Goal: Task Accomplishment & Management: Manage account settings

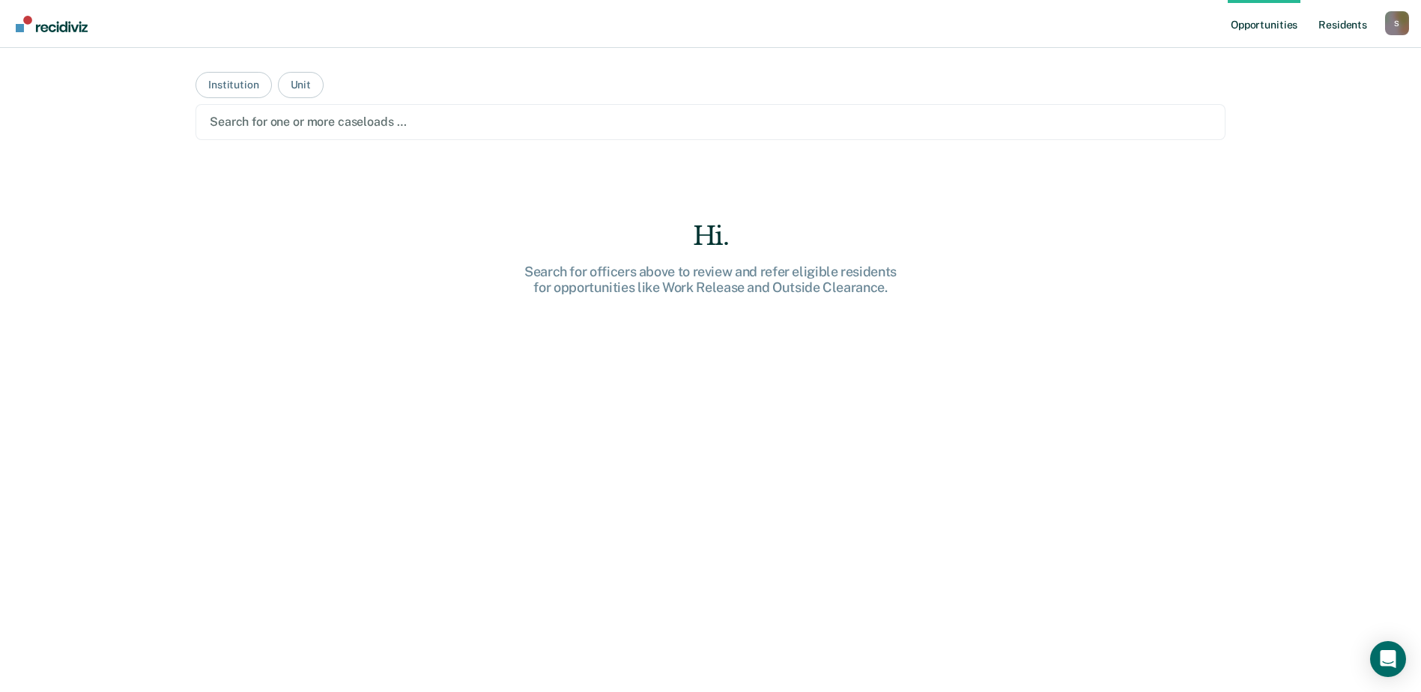
click at [1340, 30] on link "Resident s" at bounding box center [1343, 24] width 55 height 48
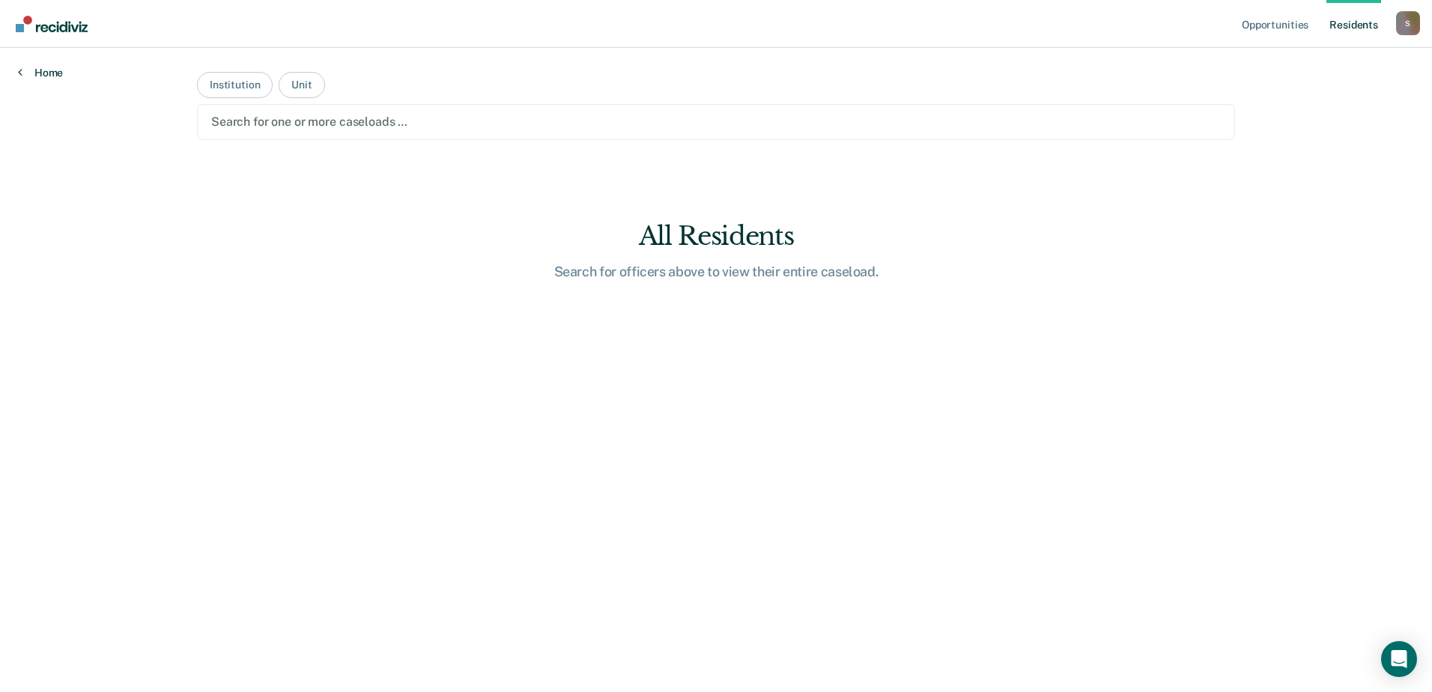
click at [44, 67] on link "Home" at bounding box center [40, 72] width 45 height 13
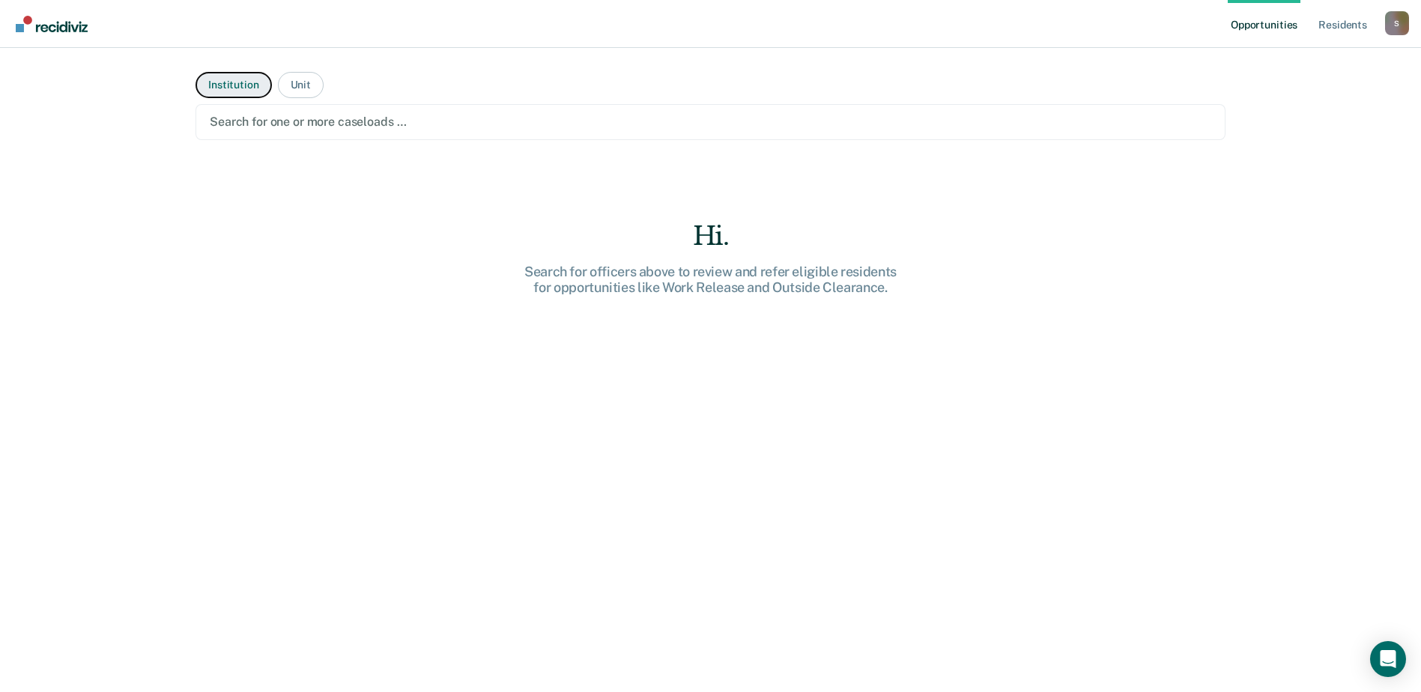
click at [246, 85] on button "Institution" at bounding box center [234, 85] width 76 height 26
click at [366, 119] on div at bounding box center [711, 121] width 1002 height 17
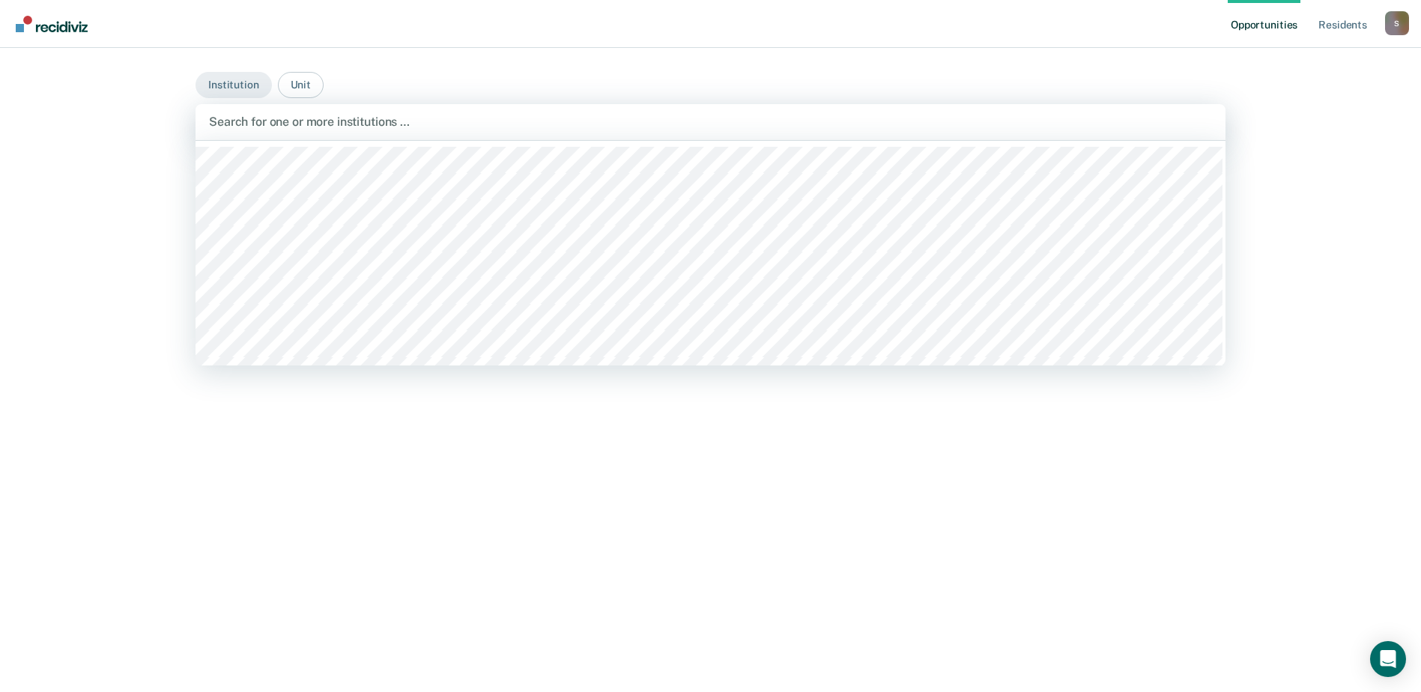
click at [360, 79] on main "Institution Unit 21 results available. Use Up and Down to choose options, press…" at bounding box center [711, 352] width 1066 height 608
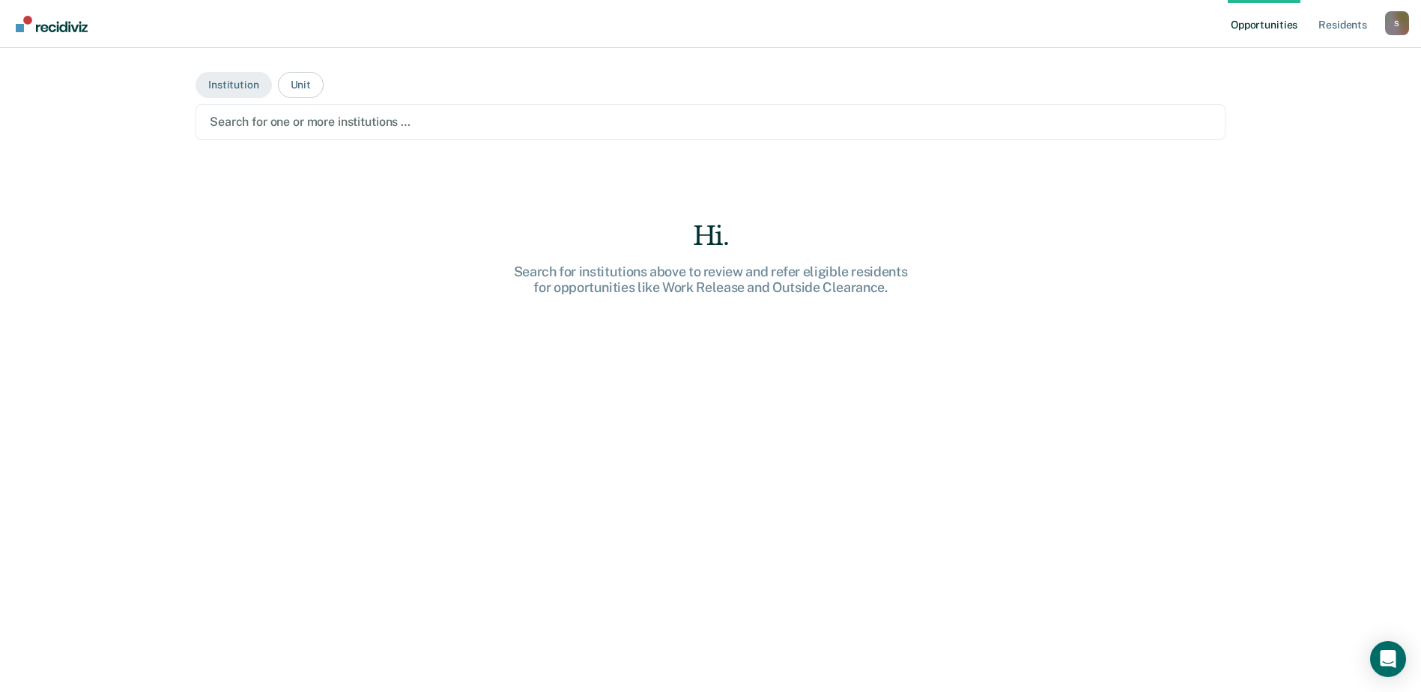
click at [264, 121] on div at bounding box center [711, 121] width 1002 height 17
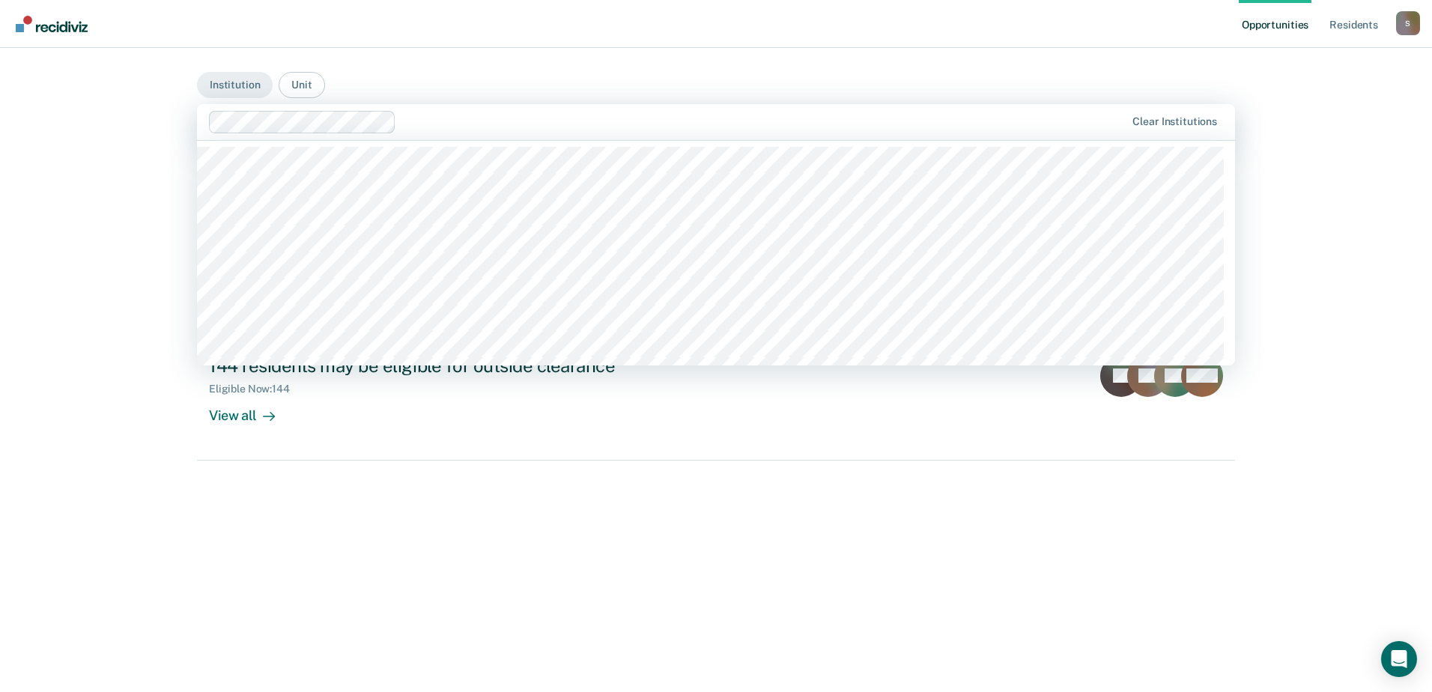
click at [593, 125] on div at bounding box center [763, 121] width 723 height 17
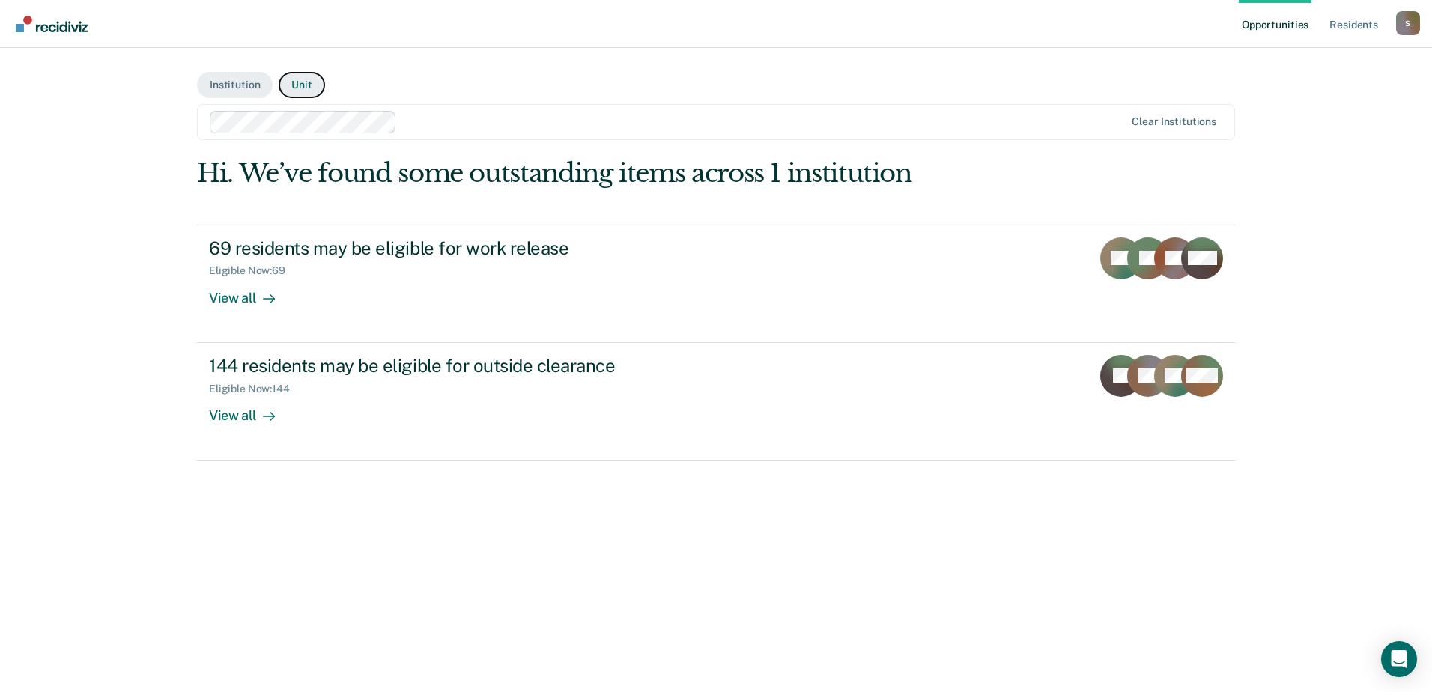
click at [306, 82] on button "Unit" at bounding box center [302, 85] width 46 height 26
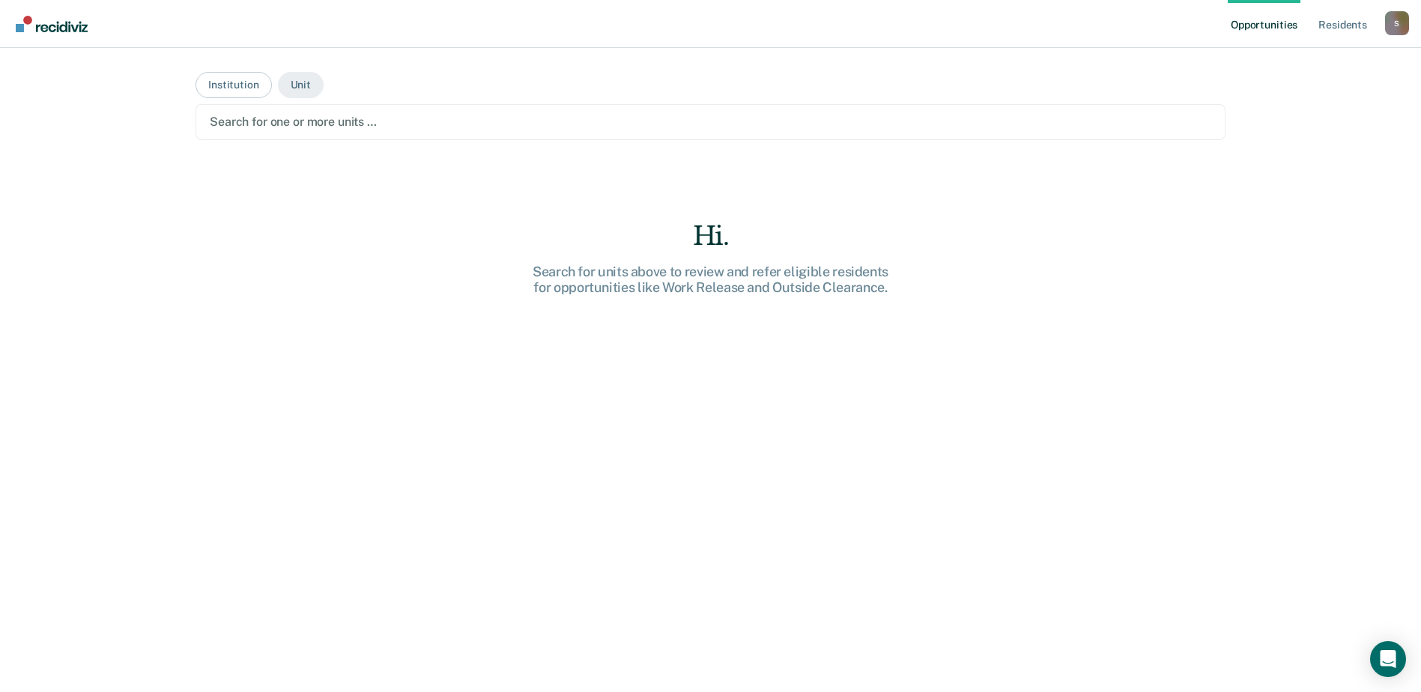
click at [322, 124] on div at bounding box center [711, 121] width 1002 height 17
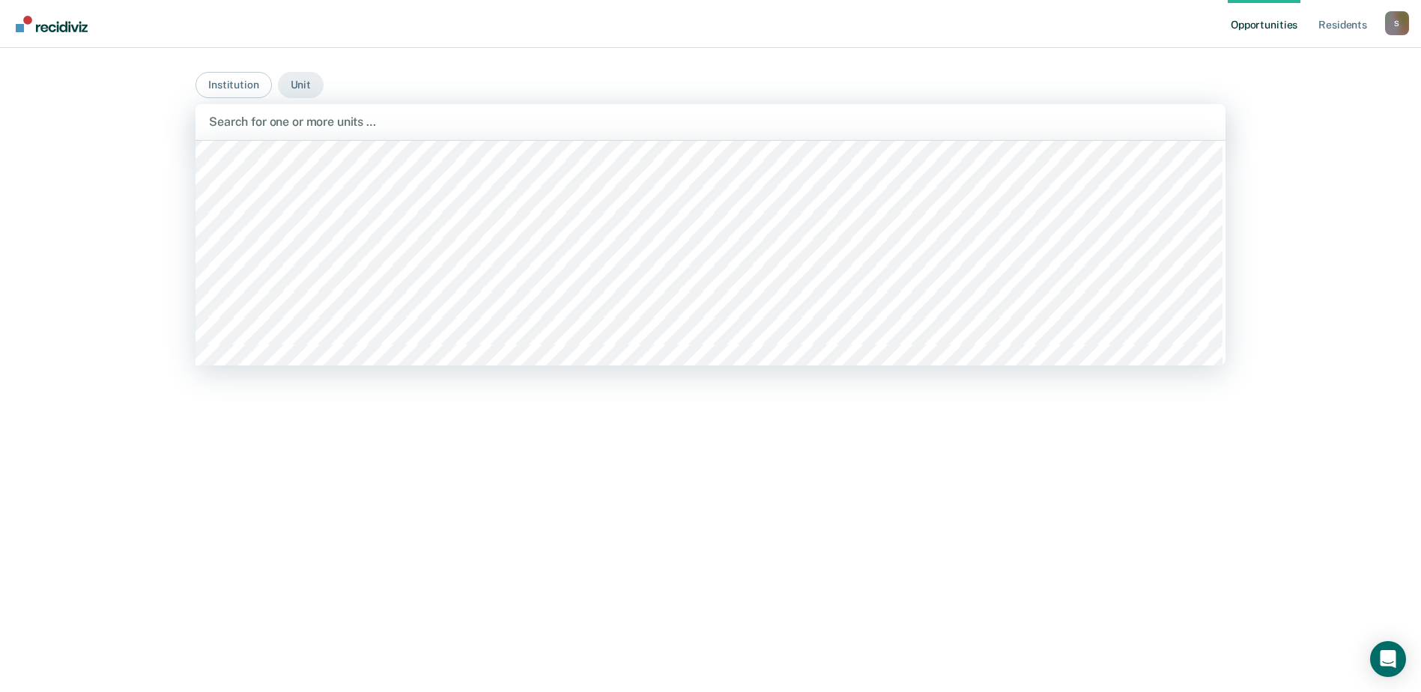
scroll to position [2497, 0]
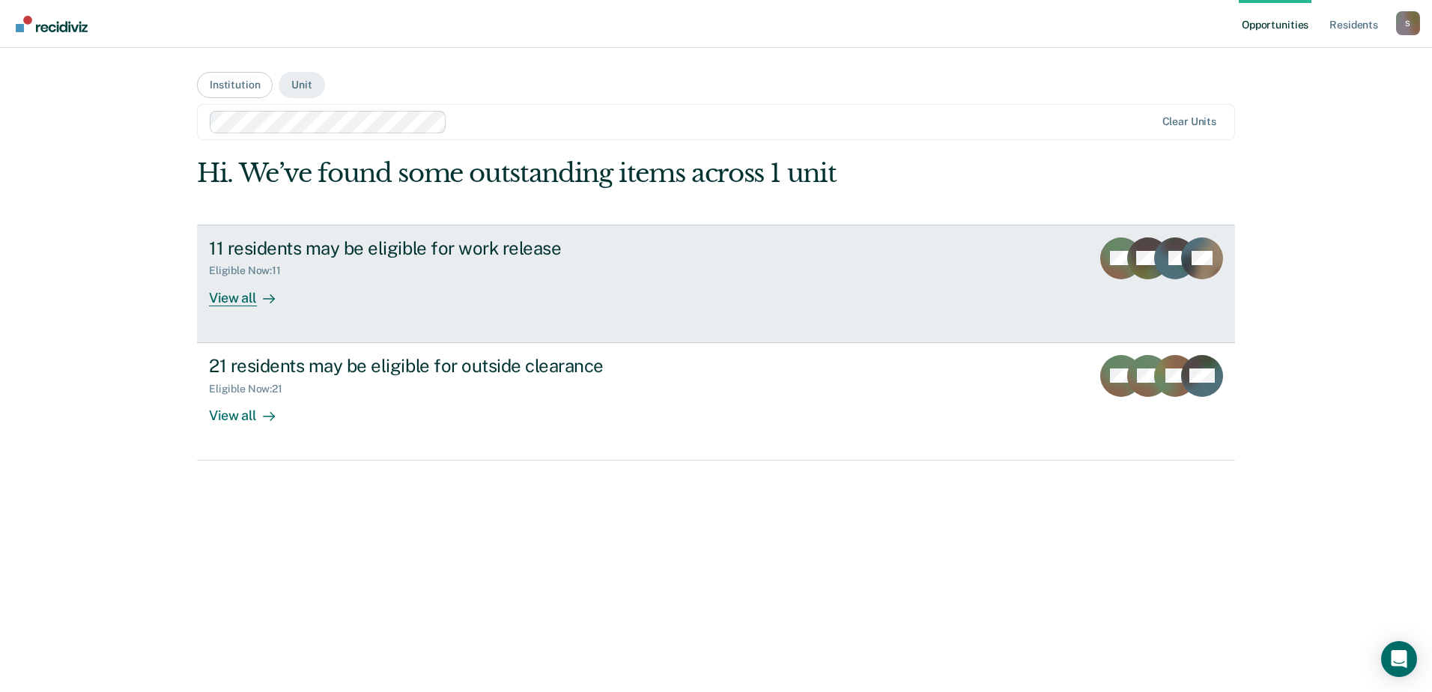
click at [236, 294] on div "View all" at bounding box center [251, 291] width 84 height 29
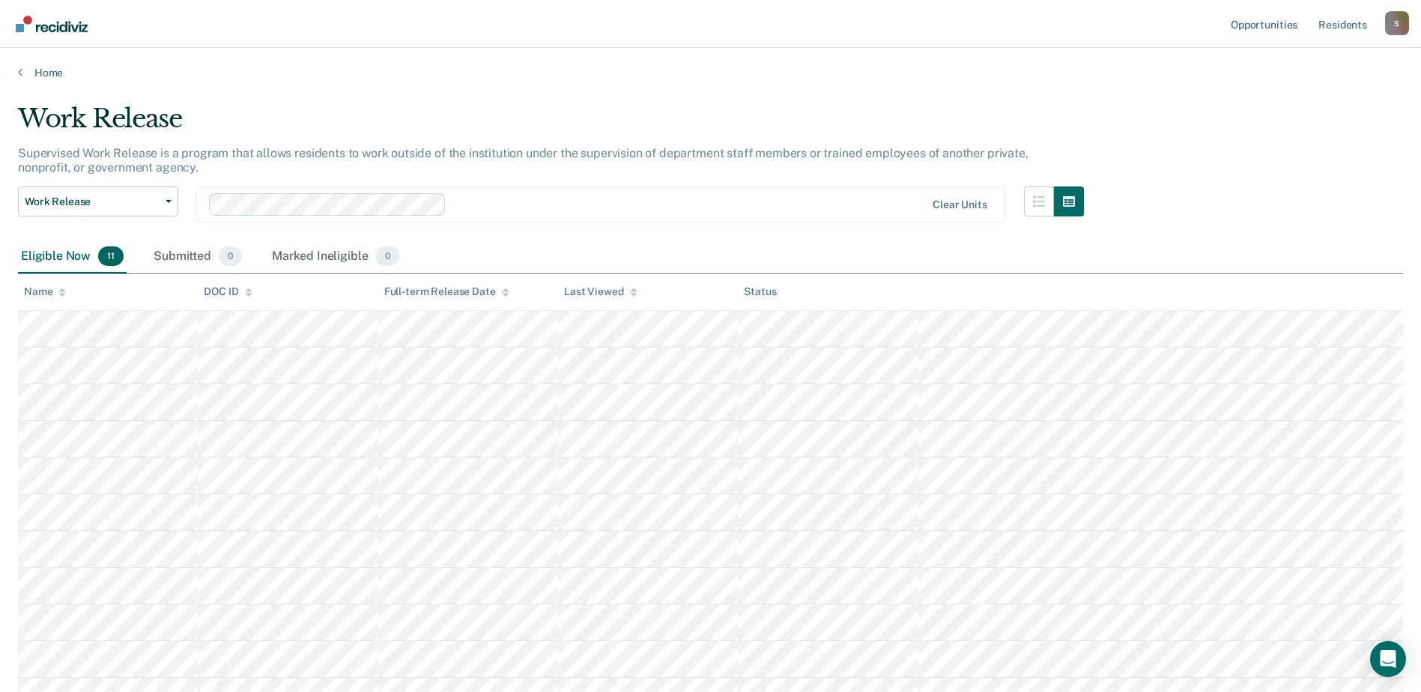
scroll to position [130, 0]
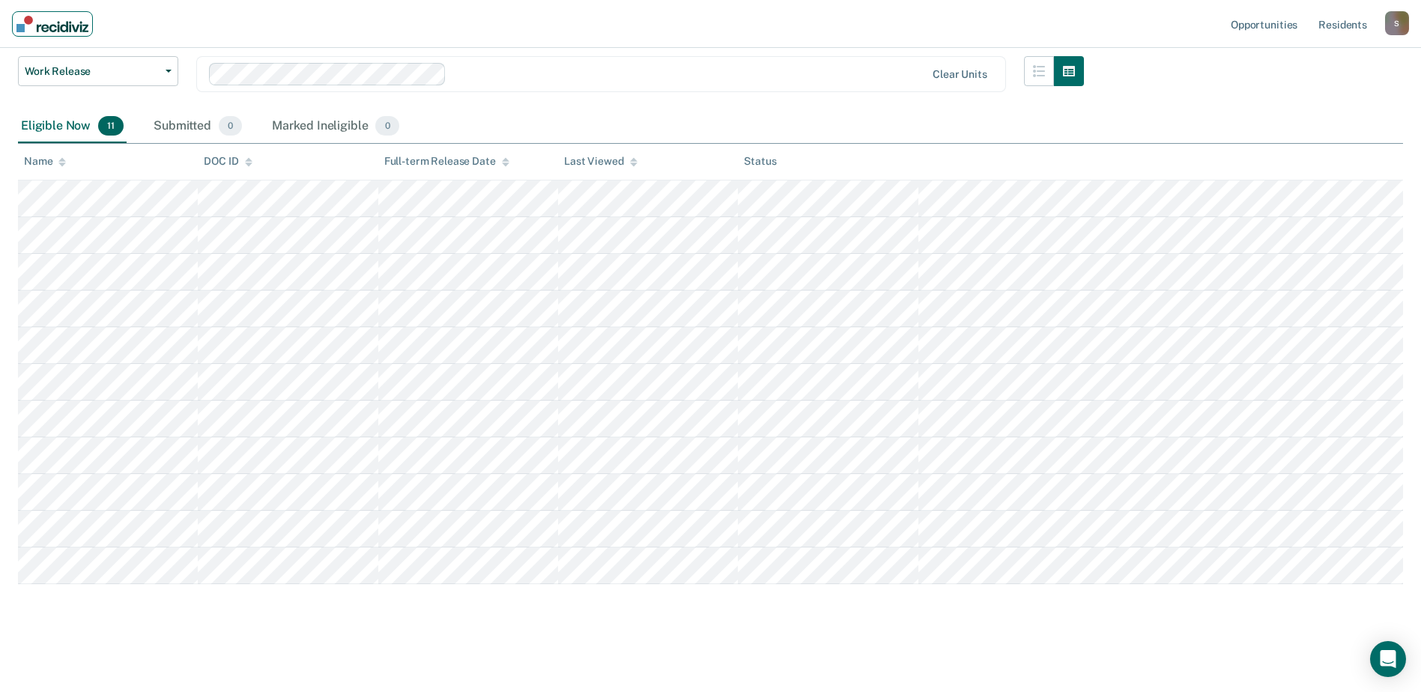
click at [82, 29] on img "Main navigation" at bounding box center [52, 24] width 72 height 16
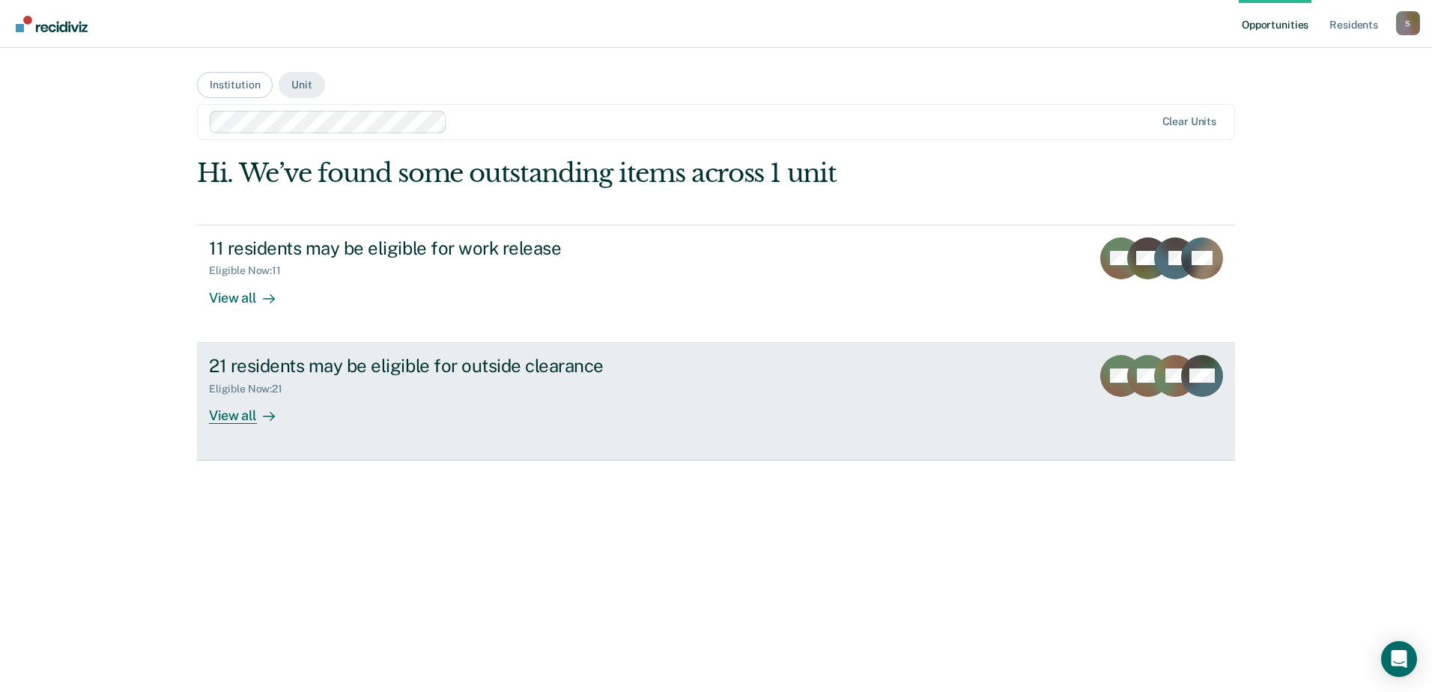
click at [246, 426] on link "21 residents may be eligible for outside clearance Eligible Now : 21 View all M…" at bounding box center [716, 402] width 1038 height 118
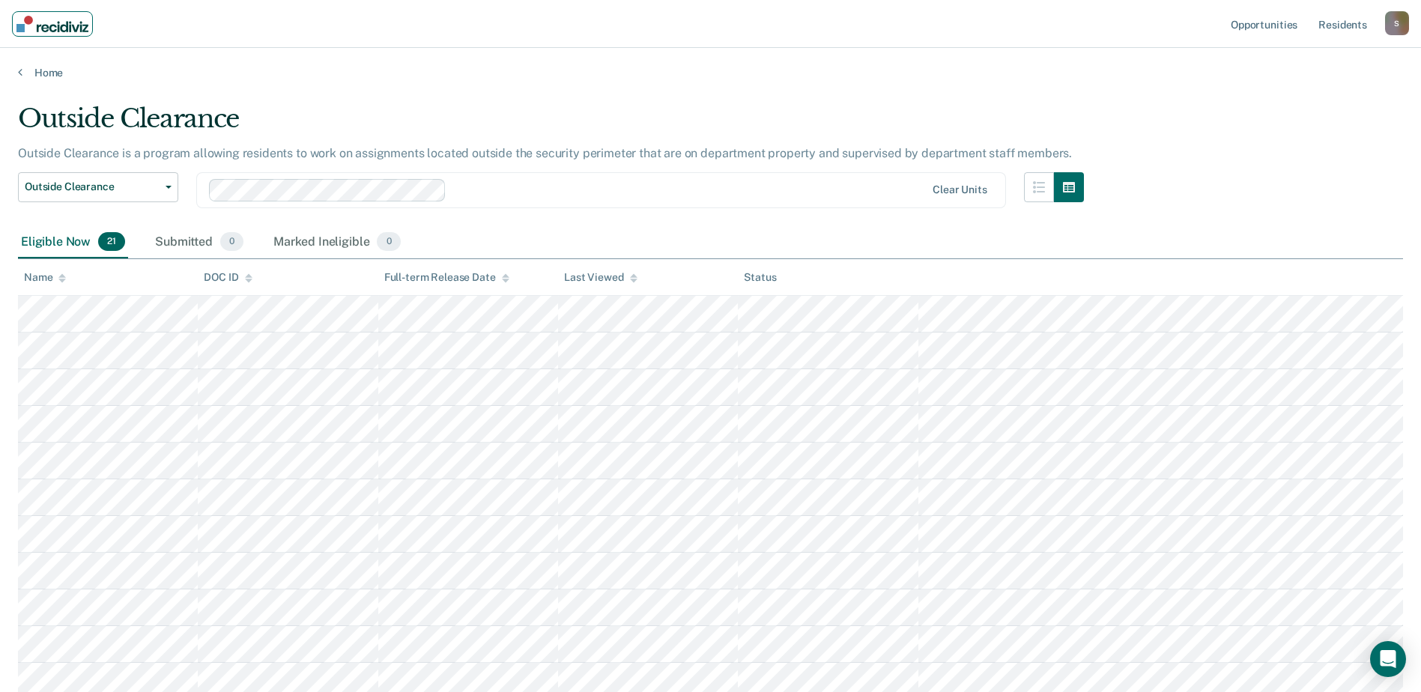
click at [20, 32] on link "Main navigation" at bounding box center [52, 23] width 81 height 25
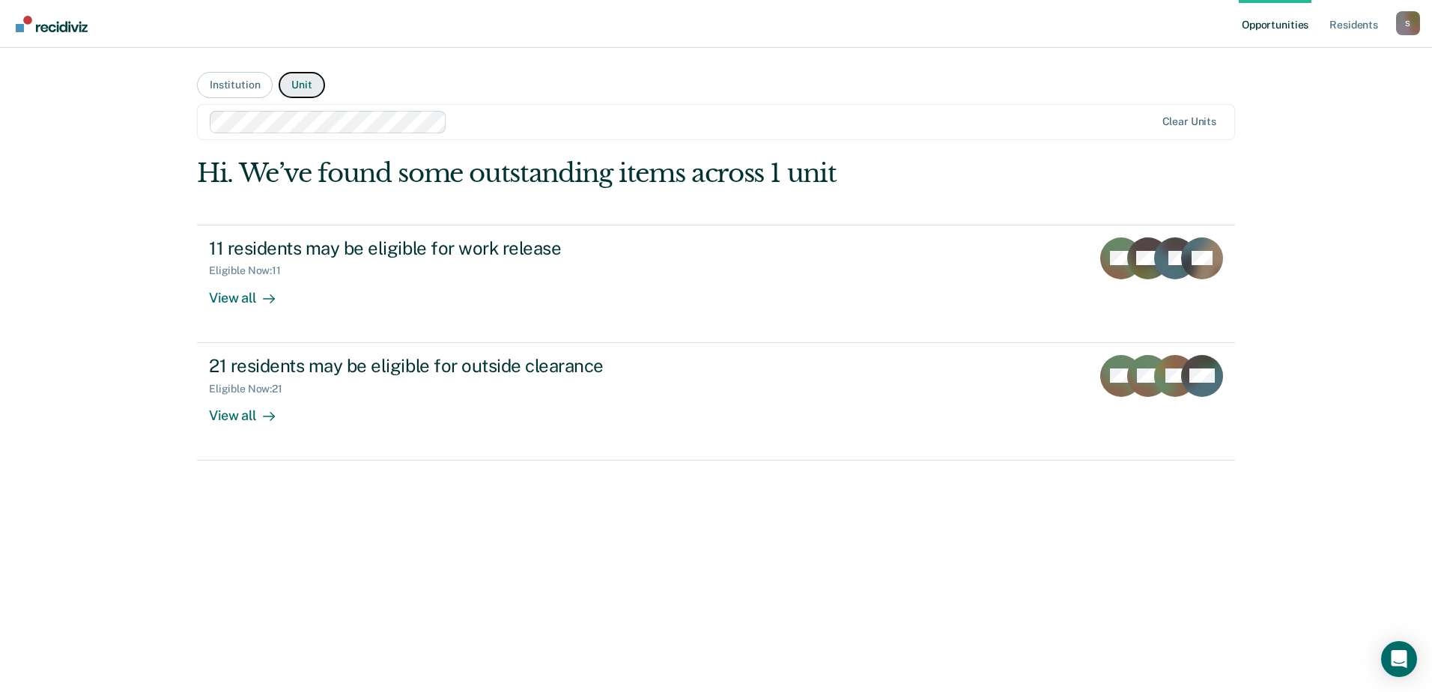
click at [312, 88] on button "Unit" at bounding box center [302, 85] width 46 height 26
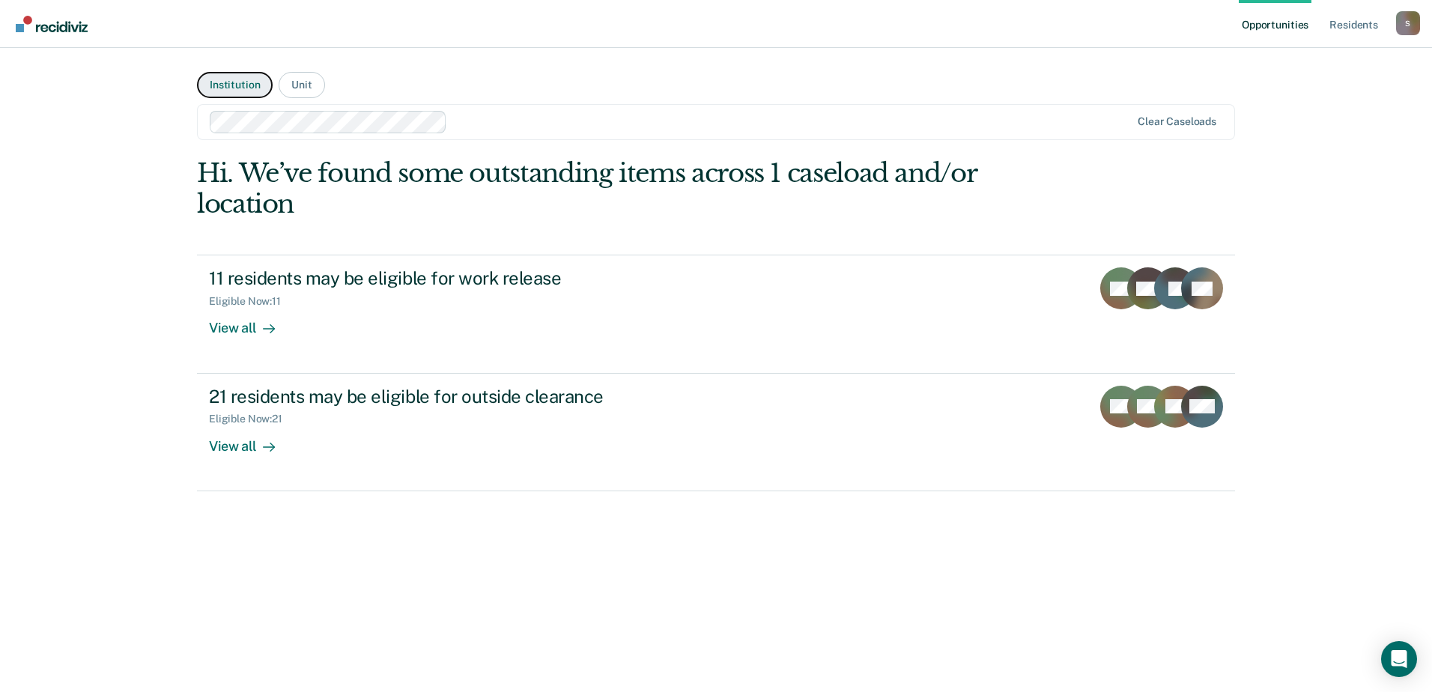
click at [238, 79] on button "Institution" at bounding box center [235, 85] width 76 height 26
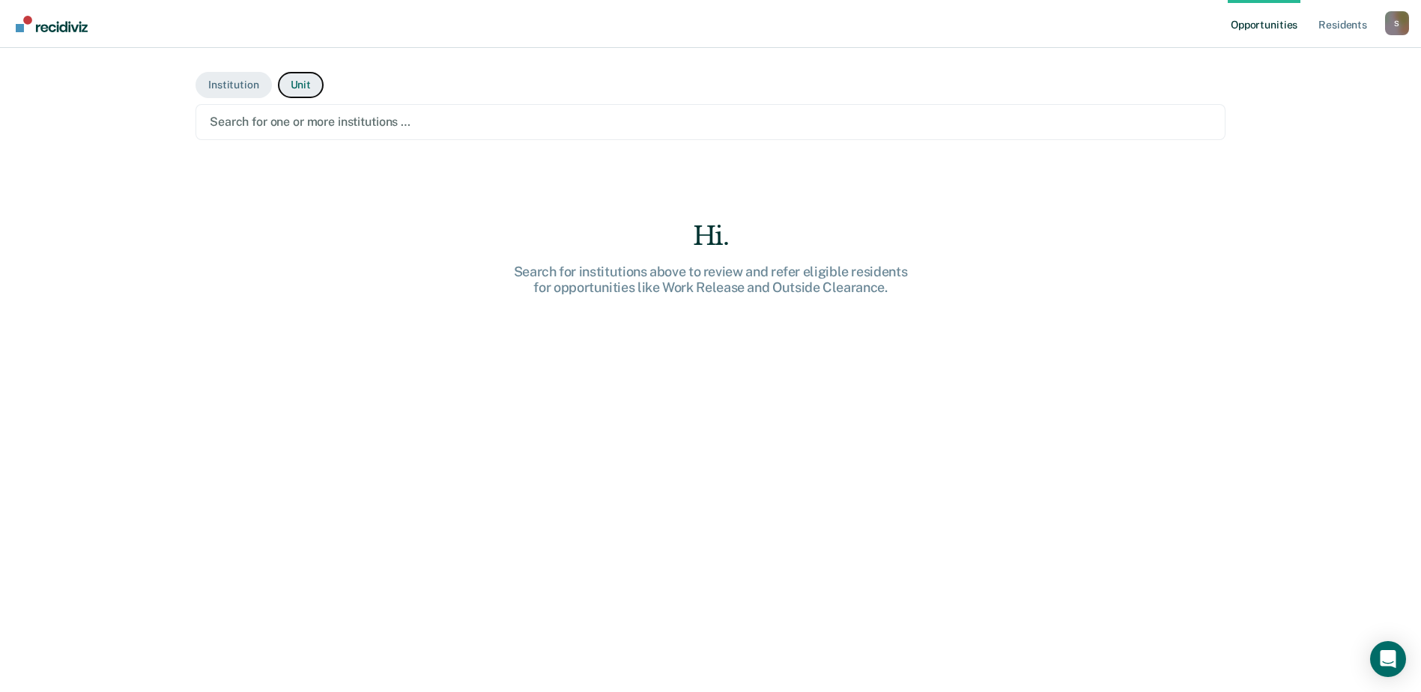
click at [294, 86] on button "Unit" at bounding box center [301, 85] width 46 height 26
click at [238, 88] on button "Institution" at bounding box center [234, 85] width 76 height 26
click at [317, 119] on div at bounding box center [711, 121] width 1002 height 17
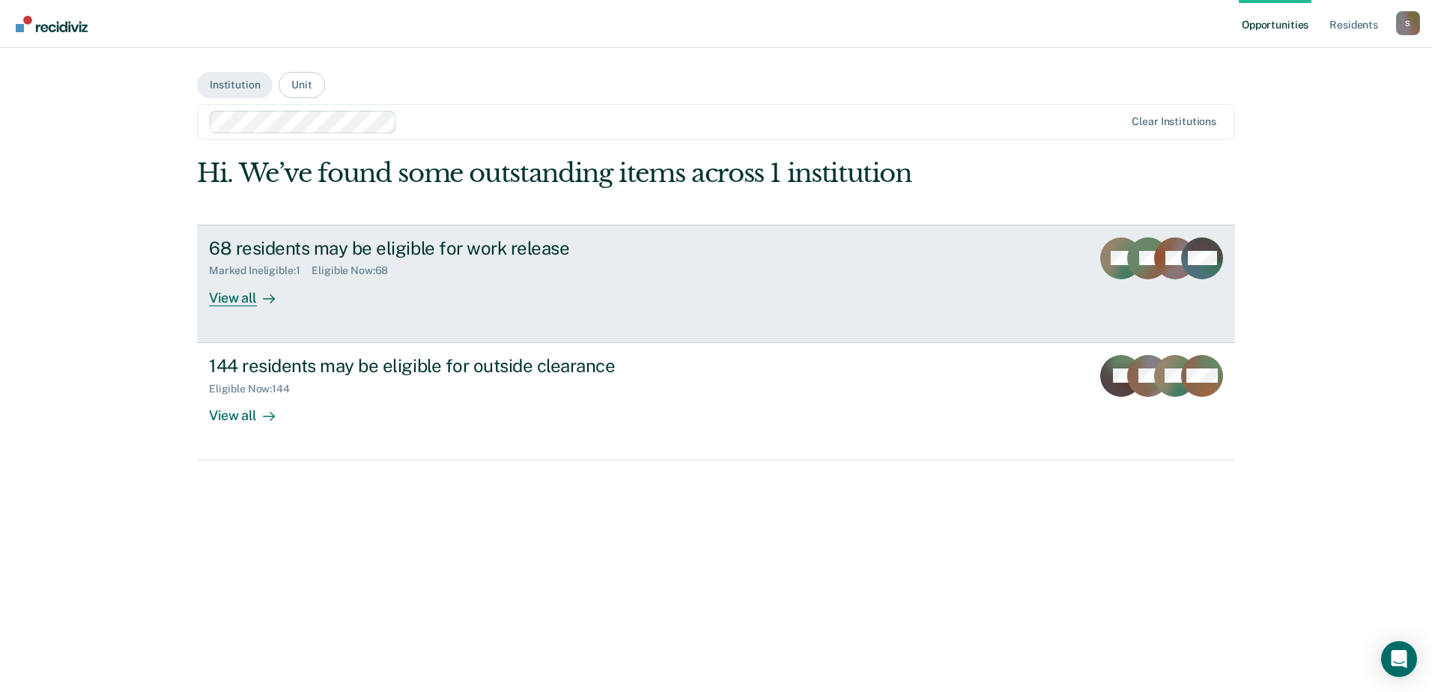
click at [248, 298] on div "View all" at bounding box center [251, 291] width 84 height 29
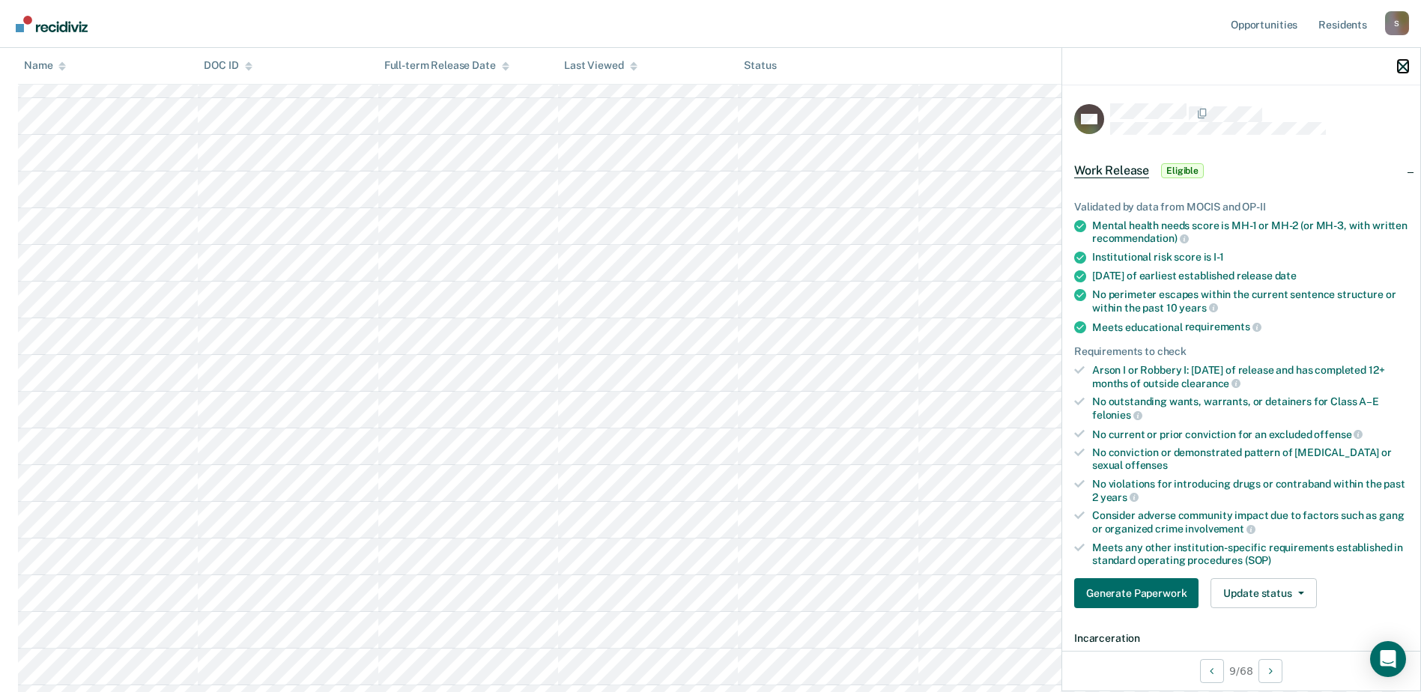
click at [1400, 70] on icon "button" at bounding box center [1403, 66] width 10 height 10
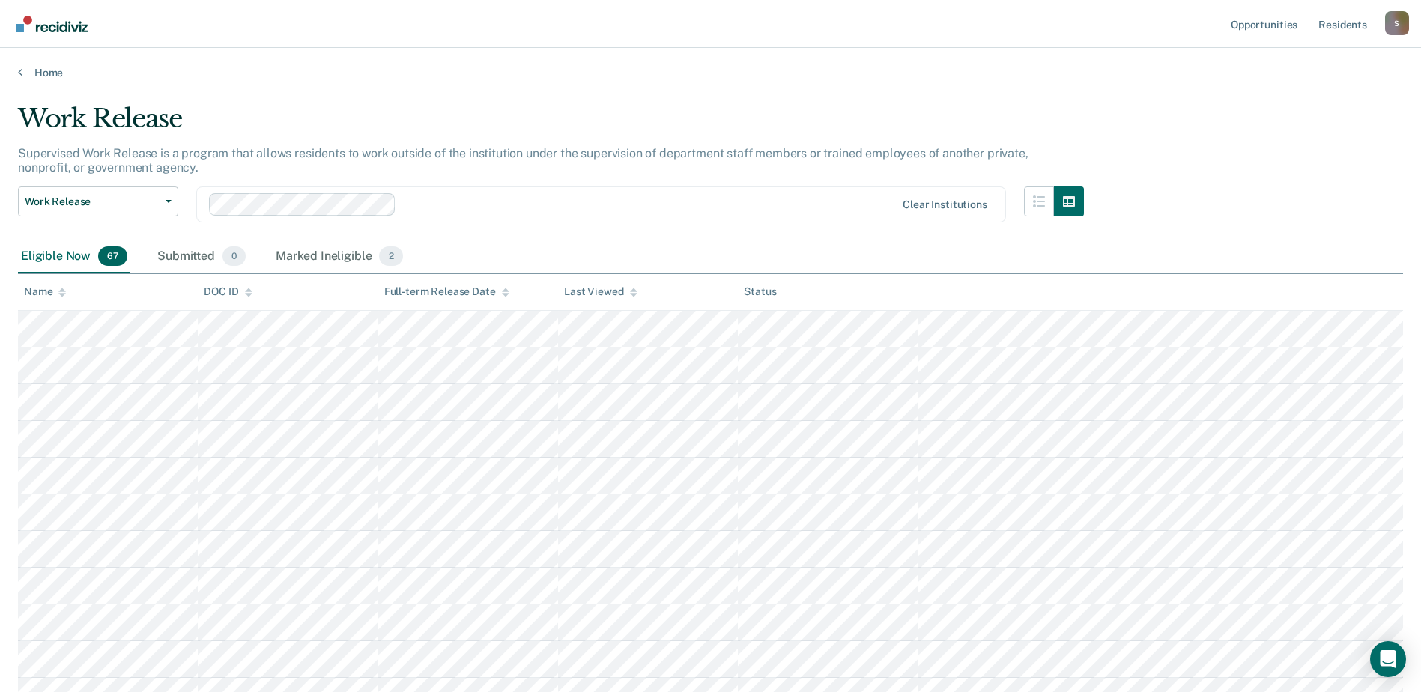
scroll to position [249, 0]
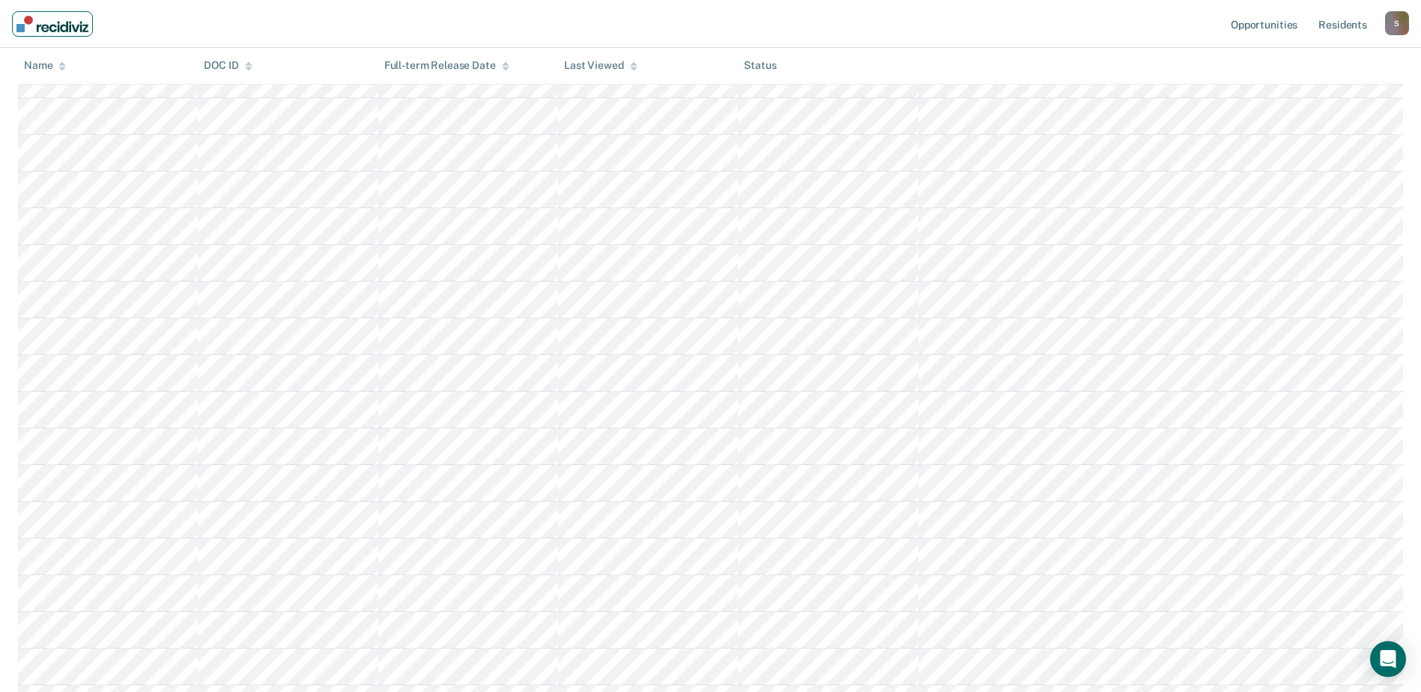
click at [50, 19] on img "Main navigation" at bounding box center [52, 24] width 72 height 16
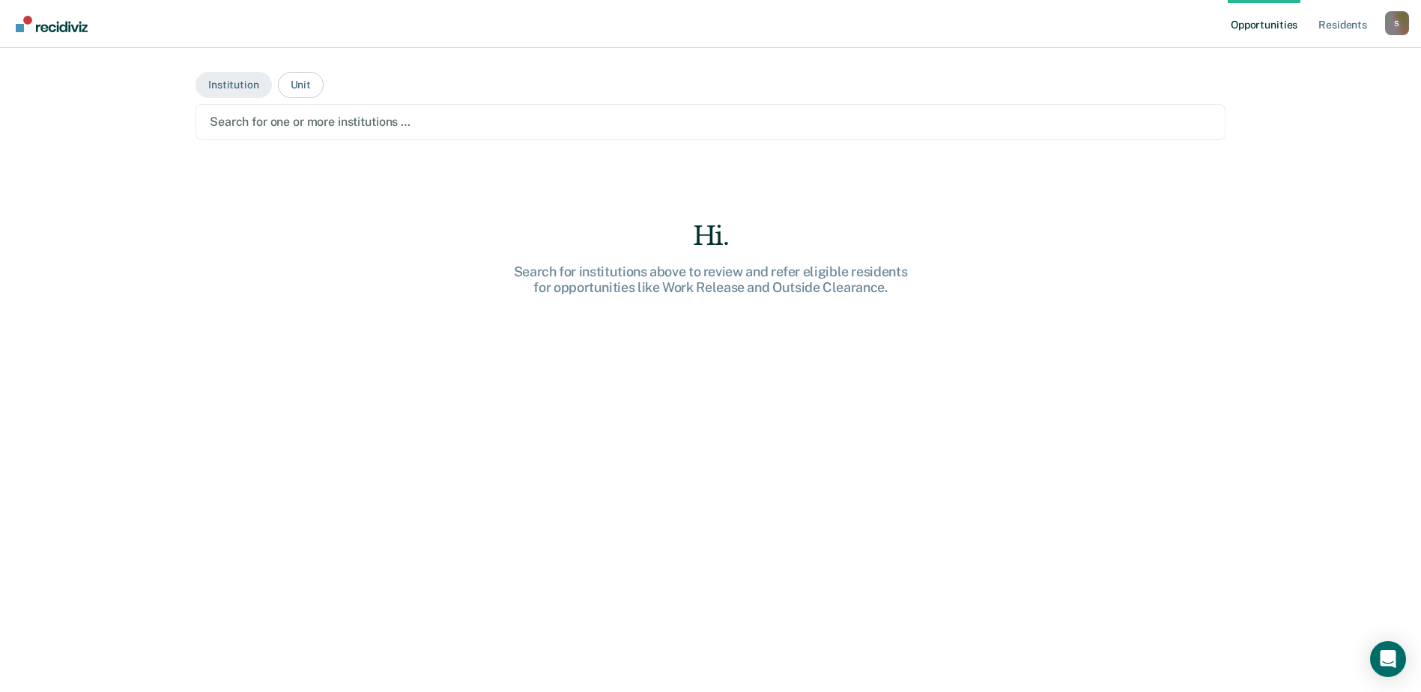
click at [1271, 17] on link "Opportunities" at bounding box center [1264, 24] width 73 height 48
click at [1337, 21] on link "Resident s" at bounding box center [1343, 24] width 55 height 48
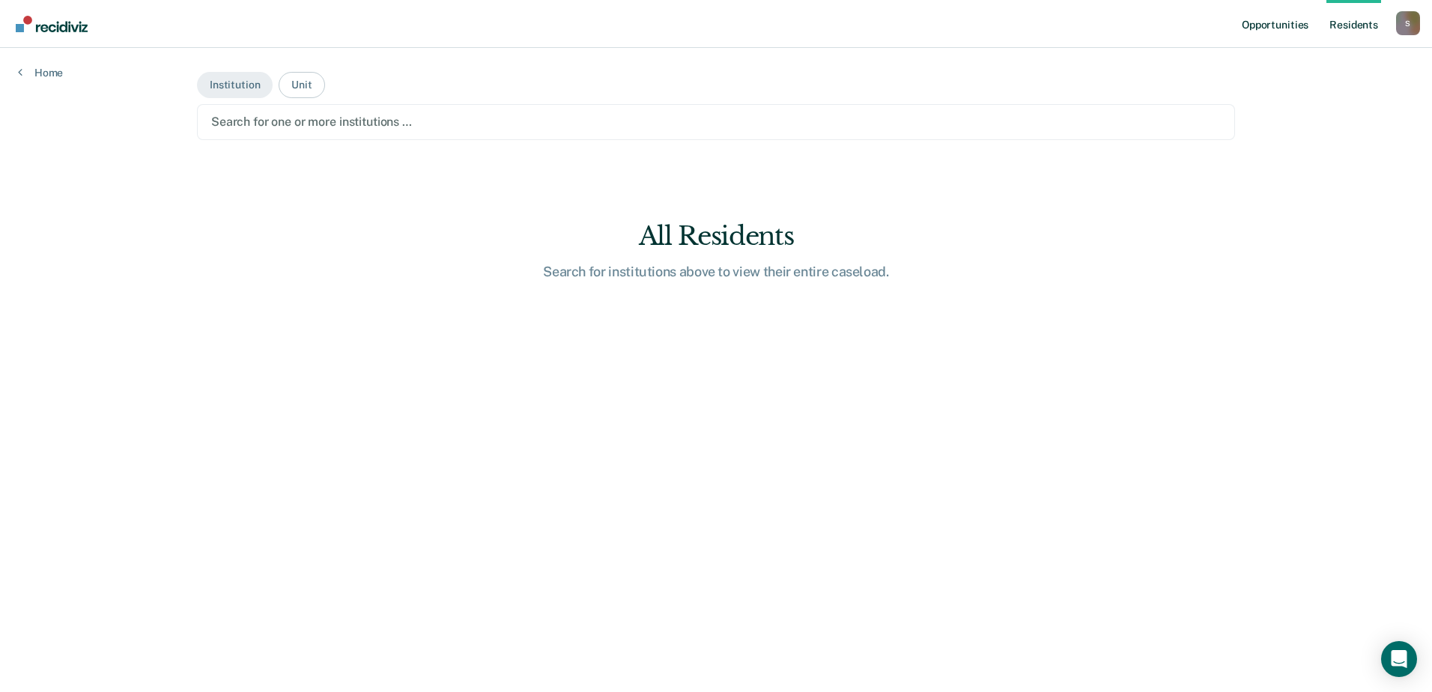
click at [1281, 25] on link "Opportunities" at bounding box center [1275, 24] width 73 height 48
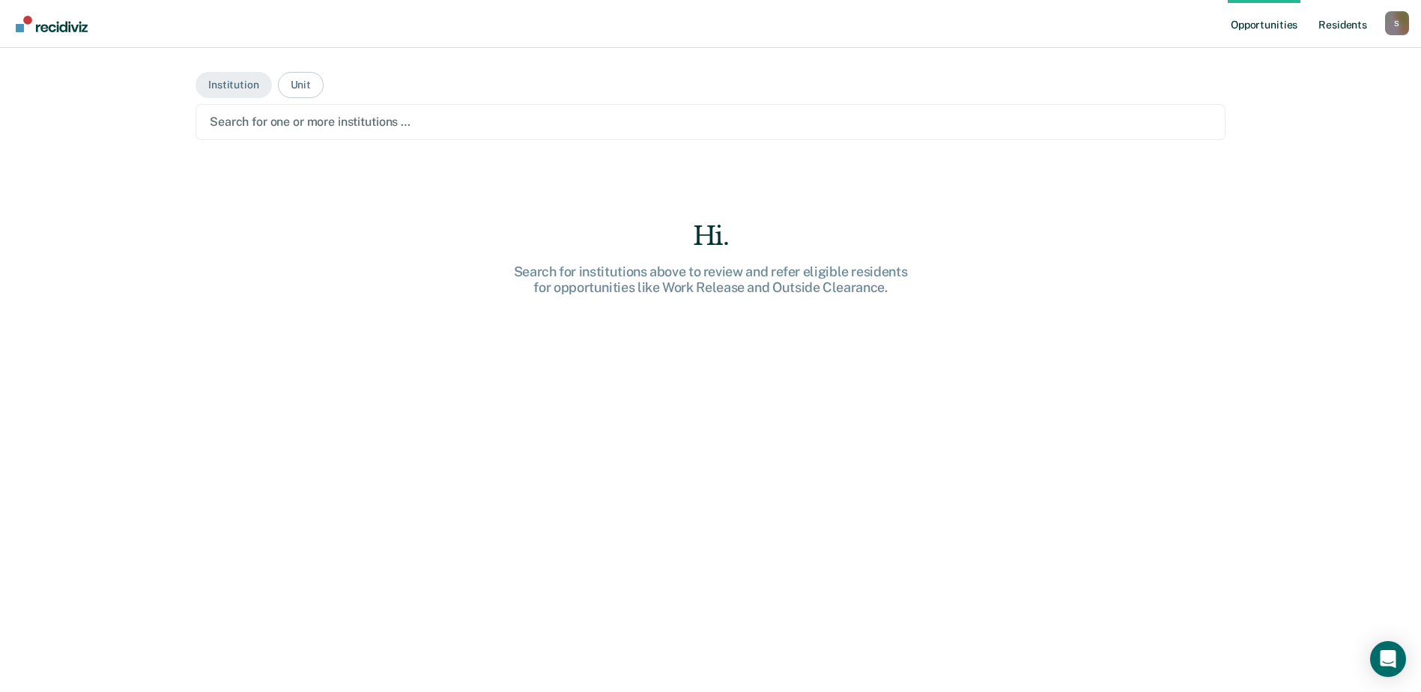
click at [1332, 19] on link "Resident s" at bounding box center [1343, 24] width 55 height 48
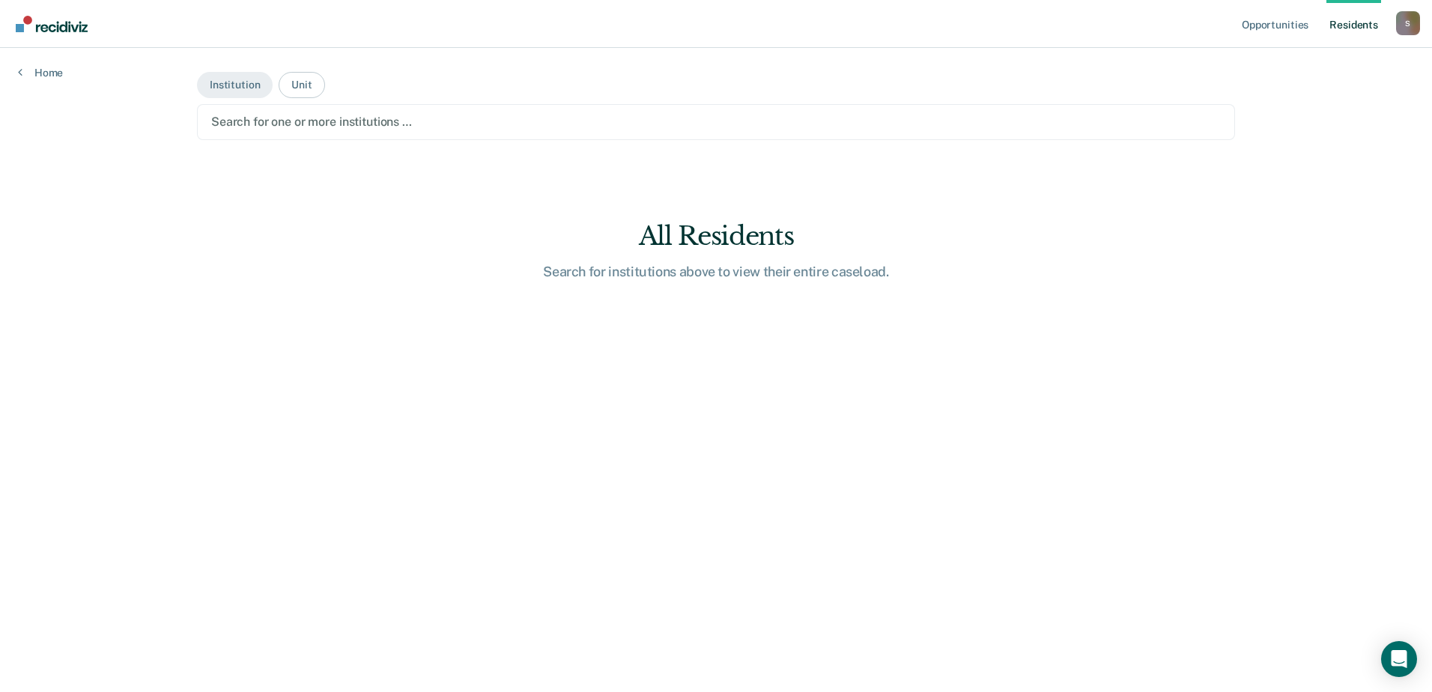
click at [327, 119] on div at bounding box center [716, 121] width 1010 height 17
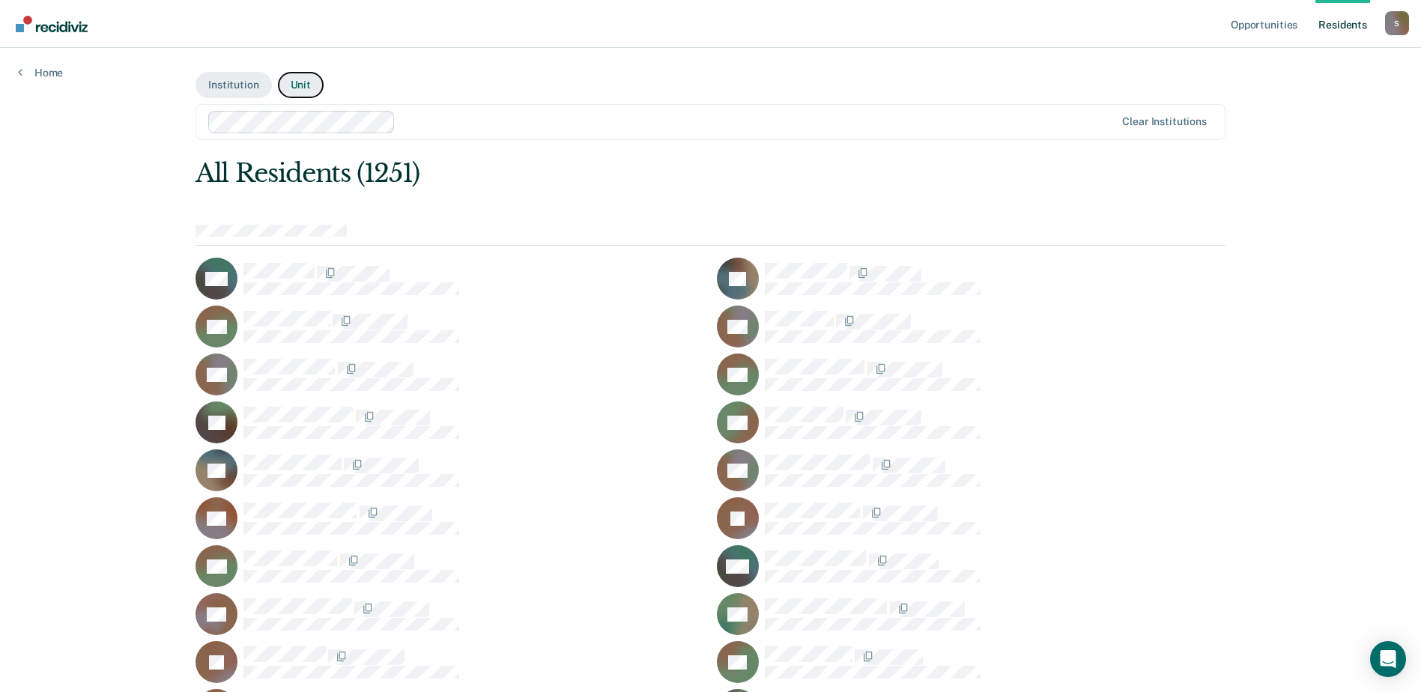
click at [303, 87] on button "Unit" at bounding box center [301, 85] width 46 height 26
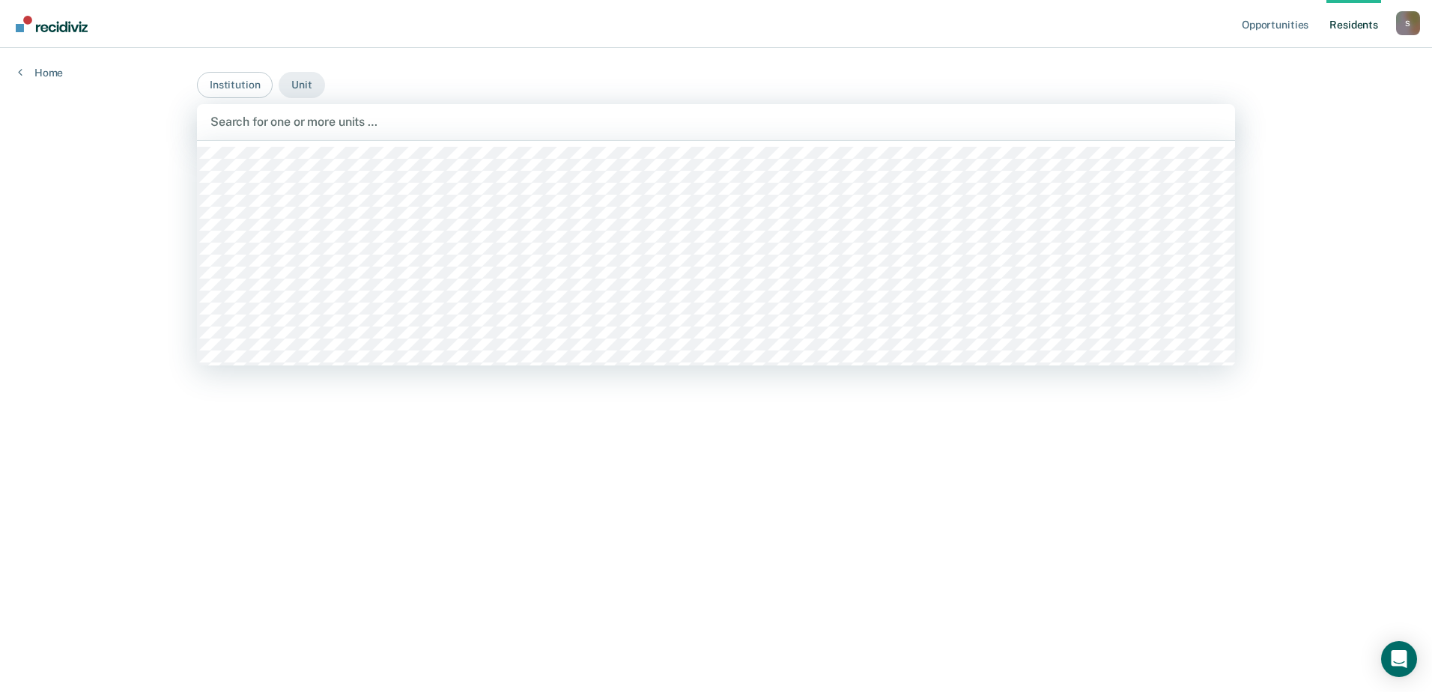
click at [301, 127] on div at bounding box center [716, 121] width 1011 height 17
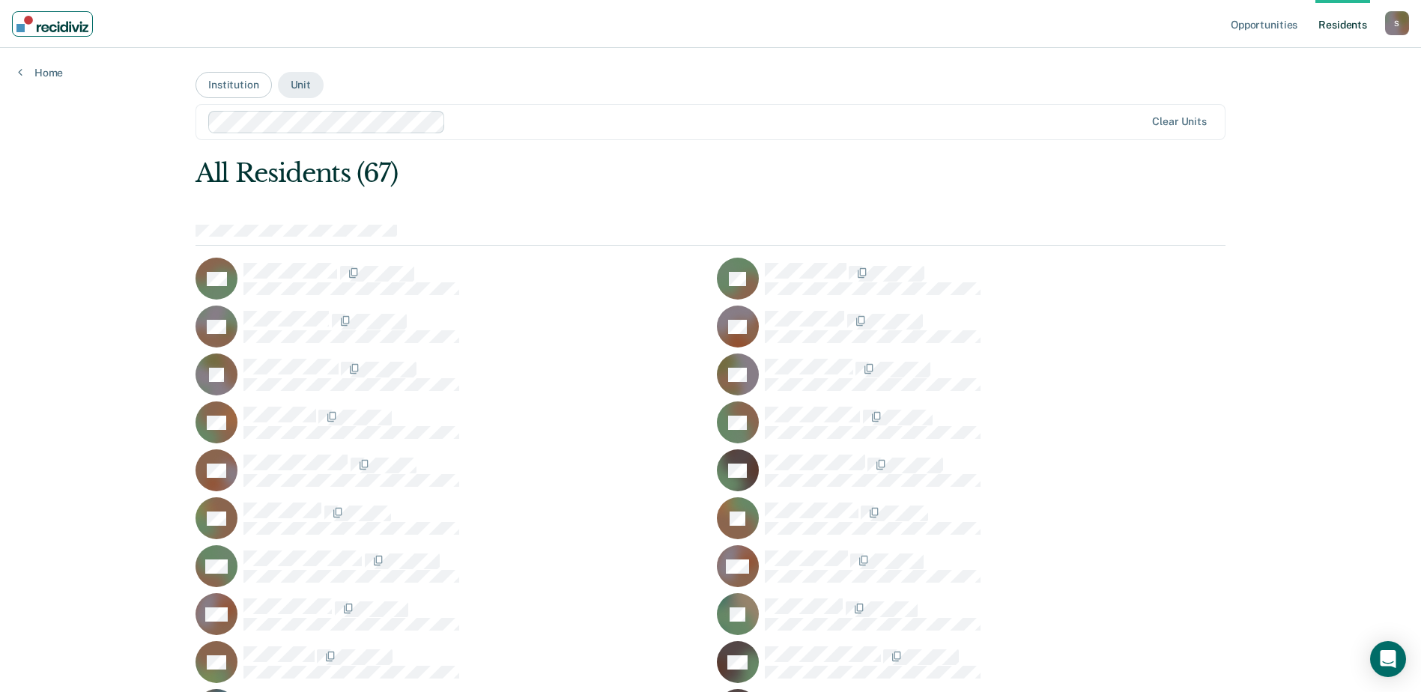
click at [58, 28] on img "Main navigation" at bounding box center [52, 24] width 72 height 16
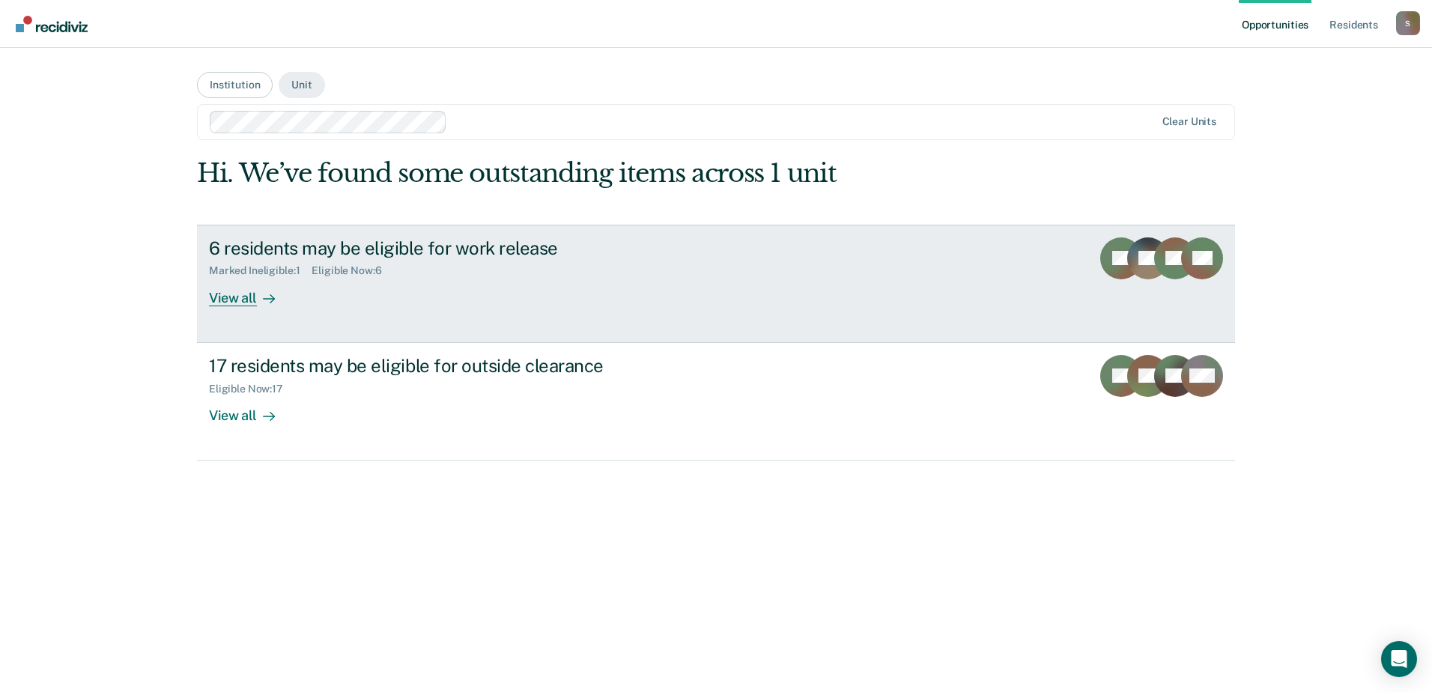
click at [232, 290] on div "View all" at bounding box center [251, 291] width 84 height 29
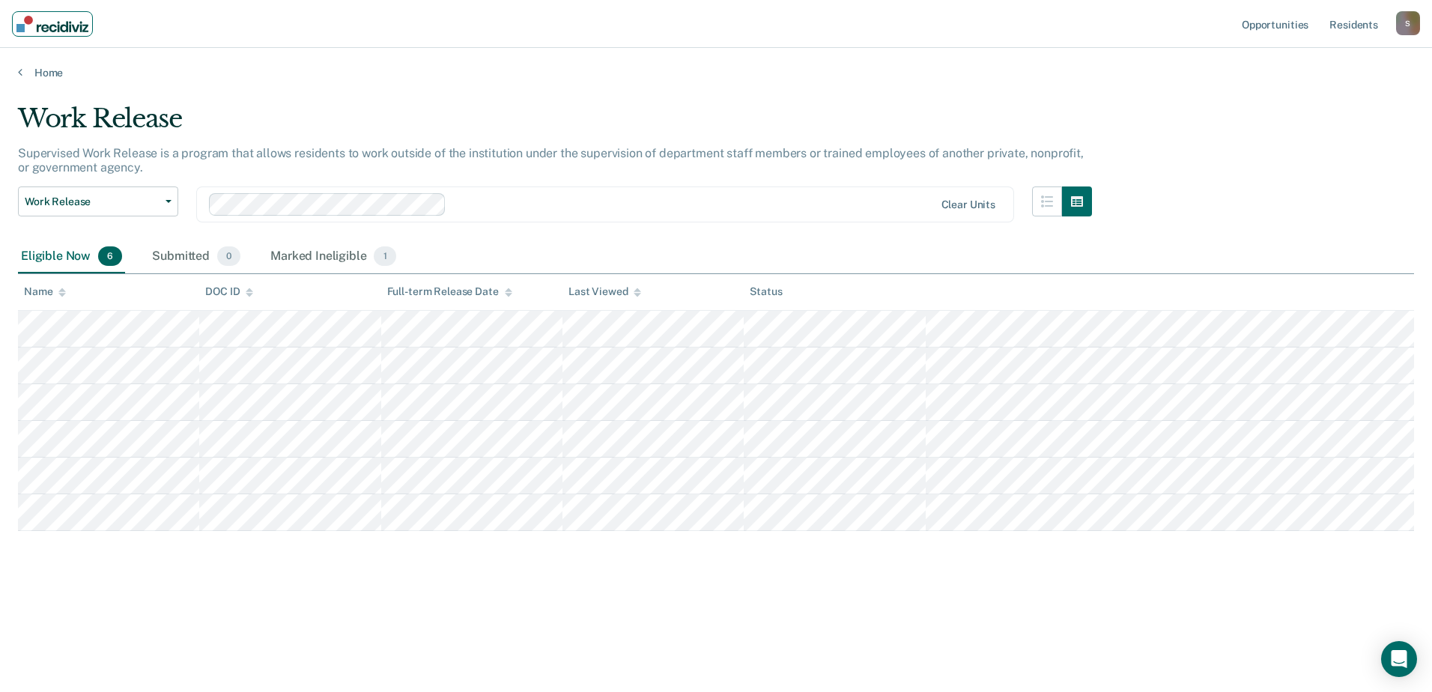
click at [49, 28] on img "Main navigation" at bounding box center [52, 24] width 72 height 16
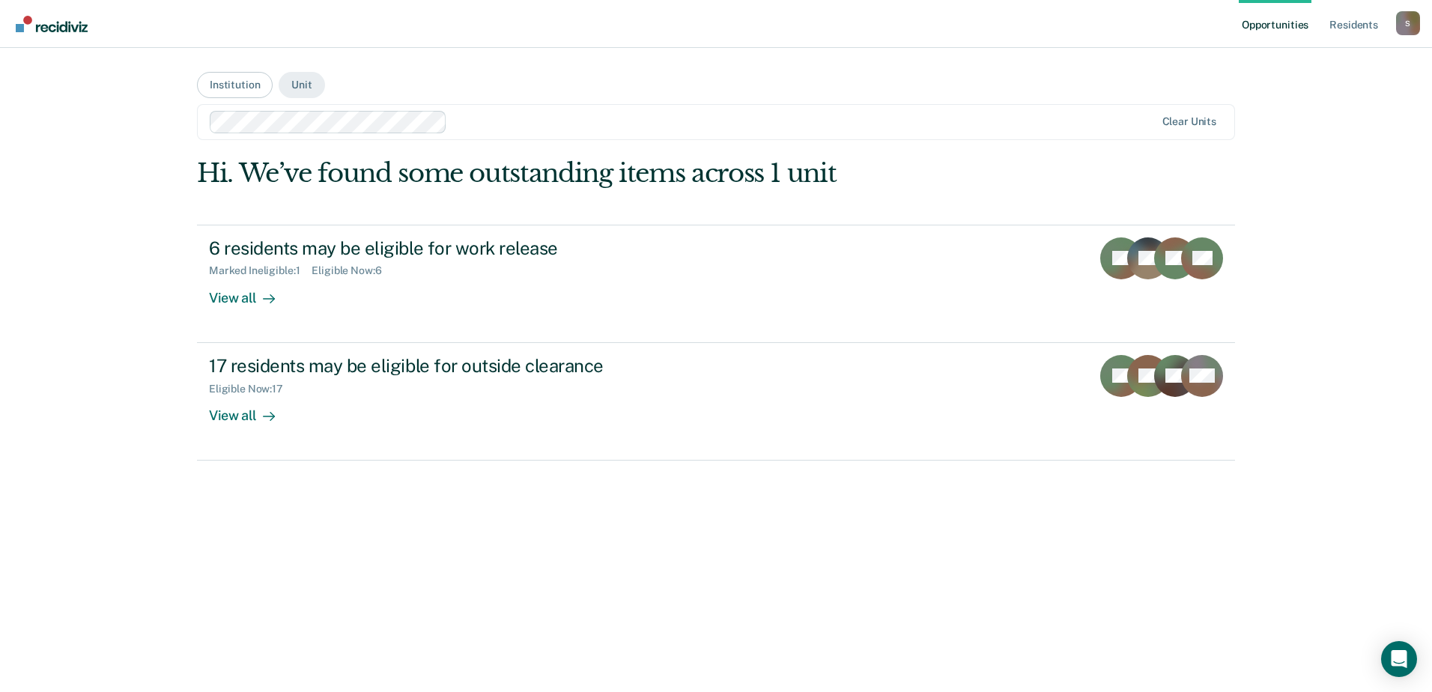
click at [61, 36] on nav "Opportunities Resident s Shona.Simpson@doc.mo.gov S Profile How it works Log Out" at bounding box center [716, 24] width 1432 height 48
click at [58, 27] on img "Main navigation" at bounding box center [52, 24] width 72 height 16
click at [1415, 16] on div "S" at bounding box center [1408, 23] width 24 height 24
click at [1322, 100] on link "Log Out" at bounding box center [1348, 98] width 121 height 13
click at [58, 29] on img "Main navigation" at bounding box center [52, 24] width 72 height 16
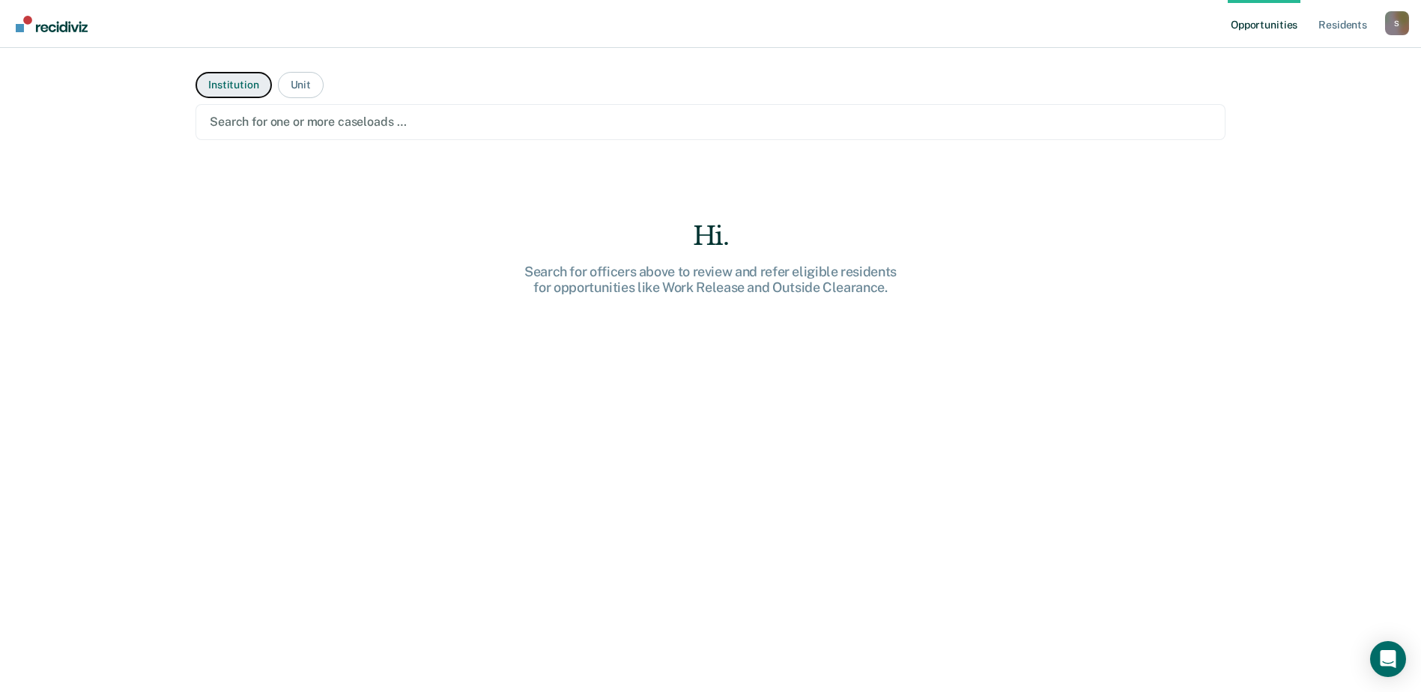
click at [247, 85] on button "Institution" at bounding box center [234, 85] width 76 height 26
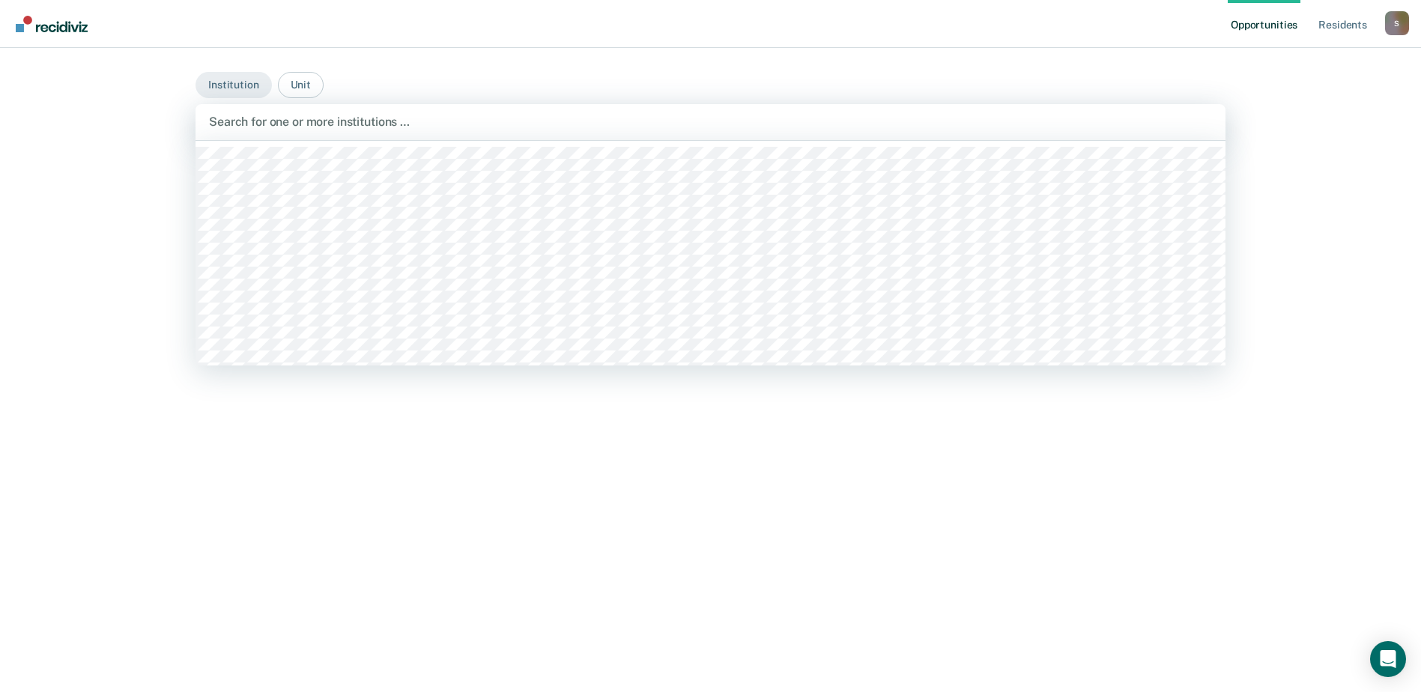
click at [279, 118] on div at bounding box center [710, 121] width 1003 height 17
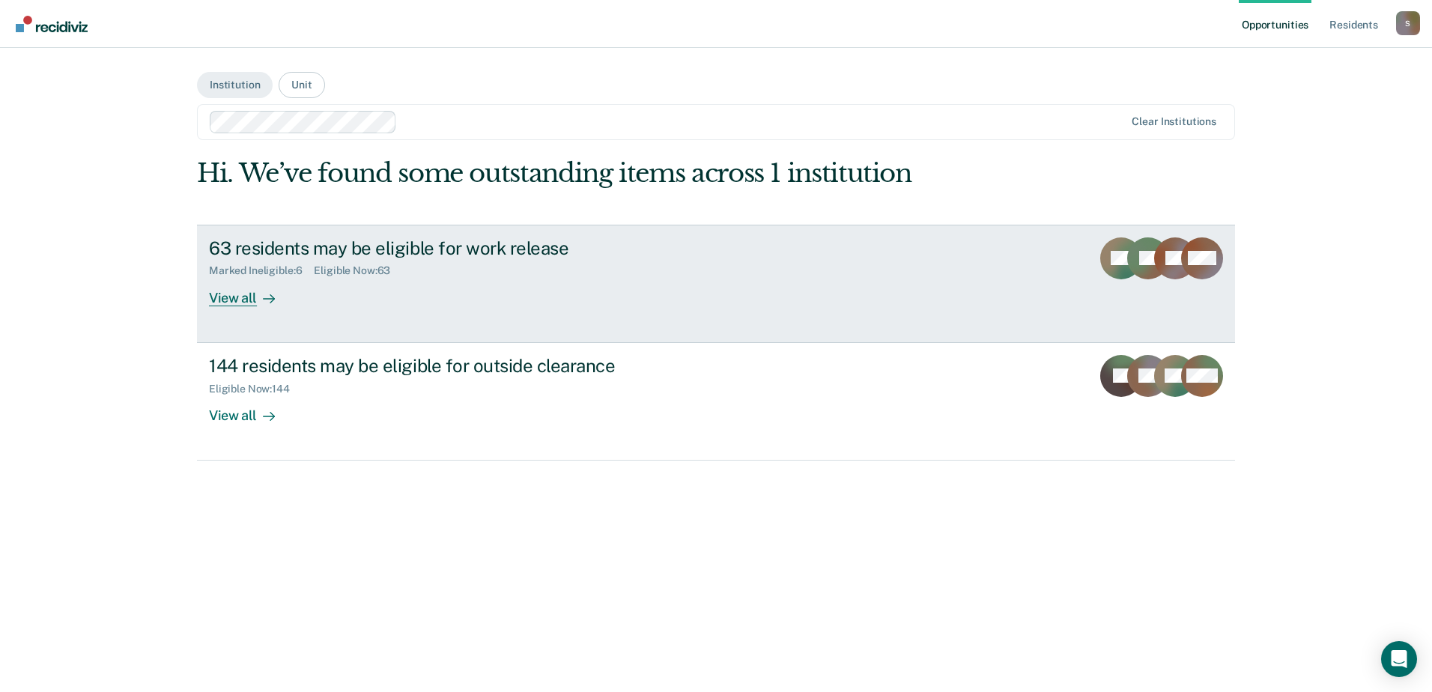
click at [252, 308] on link "63 residents may be eligible for work release Marked Ineligible : 6 Eligible No…" at bounding box center [716, 284] width 1038 height 118
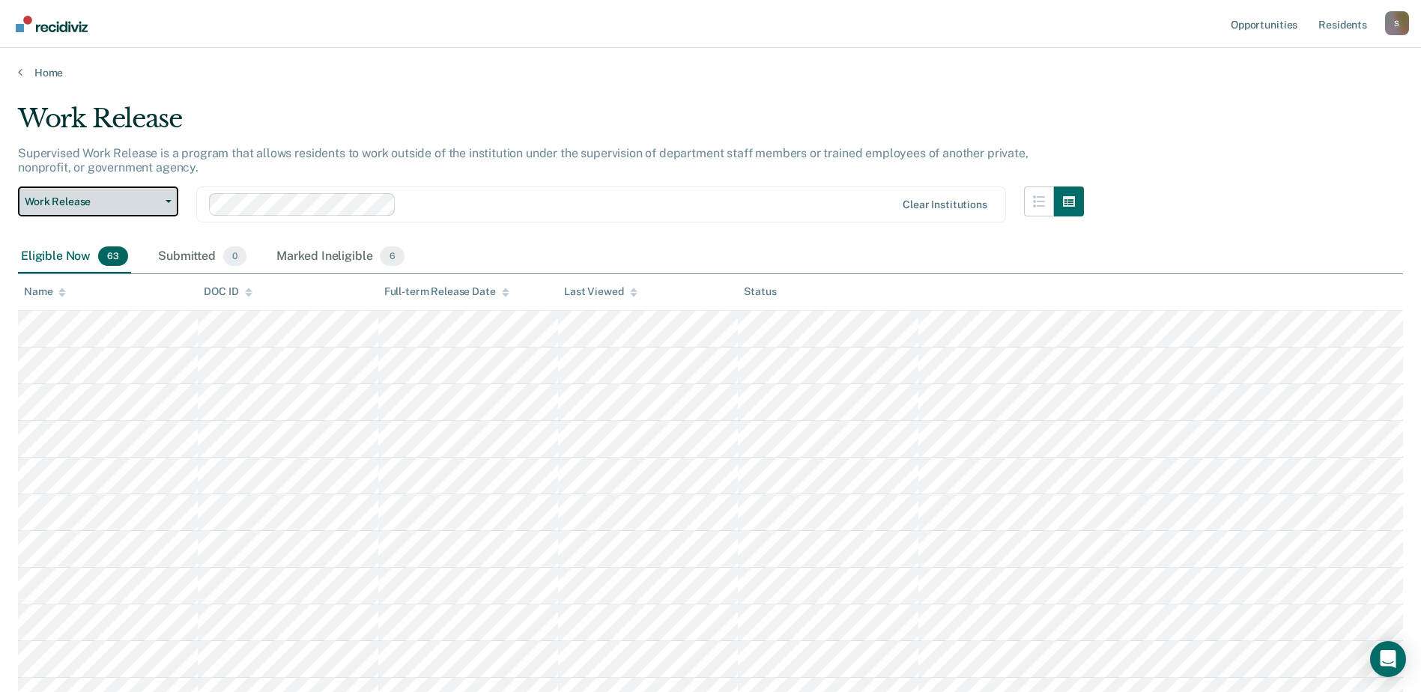
click at [175, 209] on button "Work Release" at bounding box center [98, 202] width 160 height 30
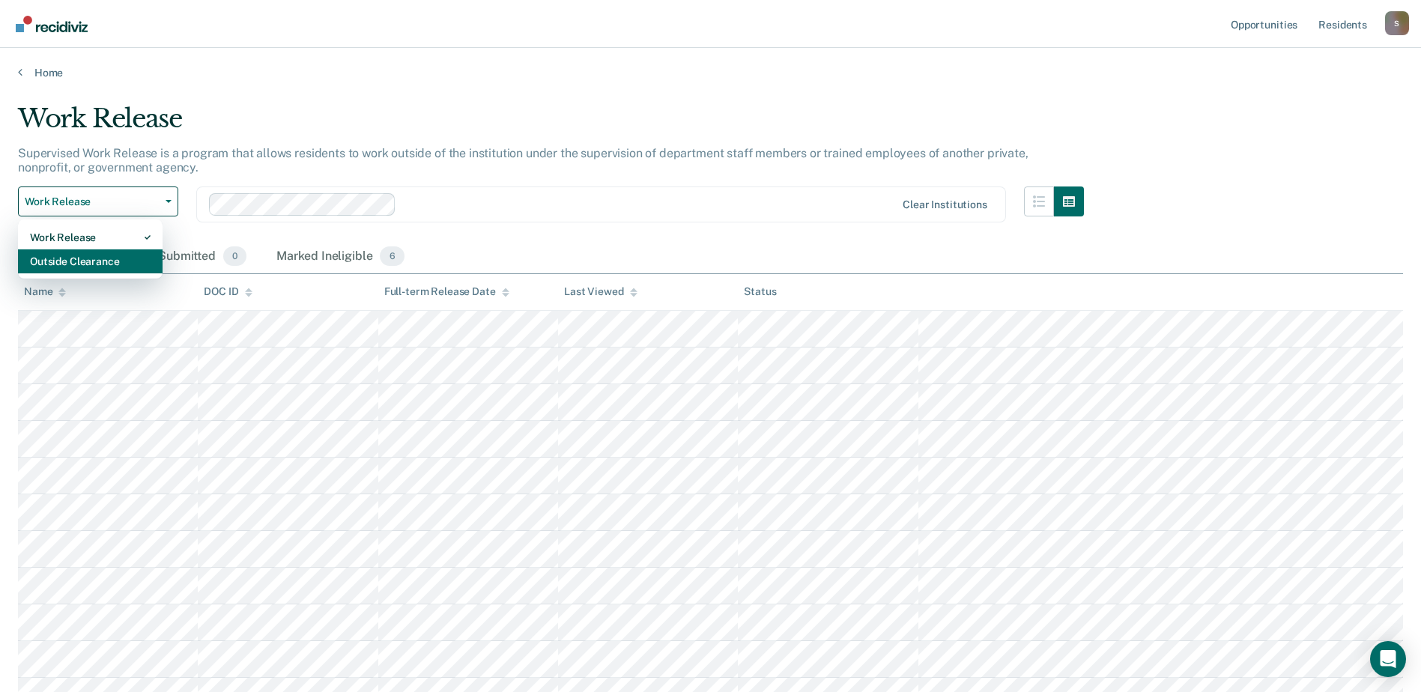
click at [105, 270] on div "Outside Clearance" at bounding box center [90, 261] width 121 height 24
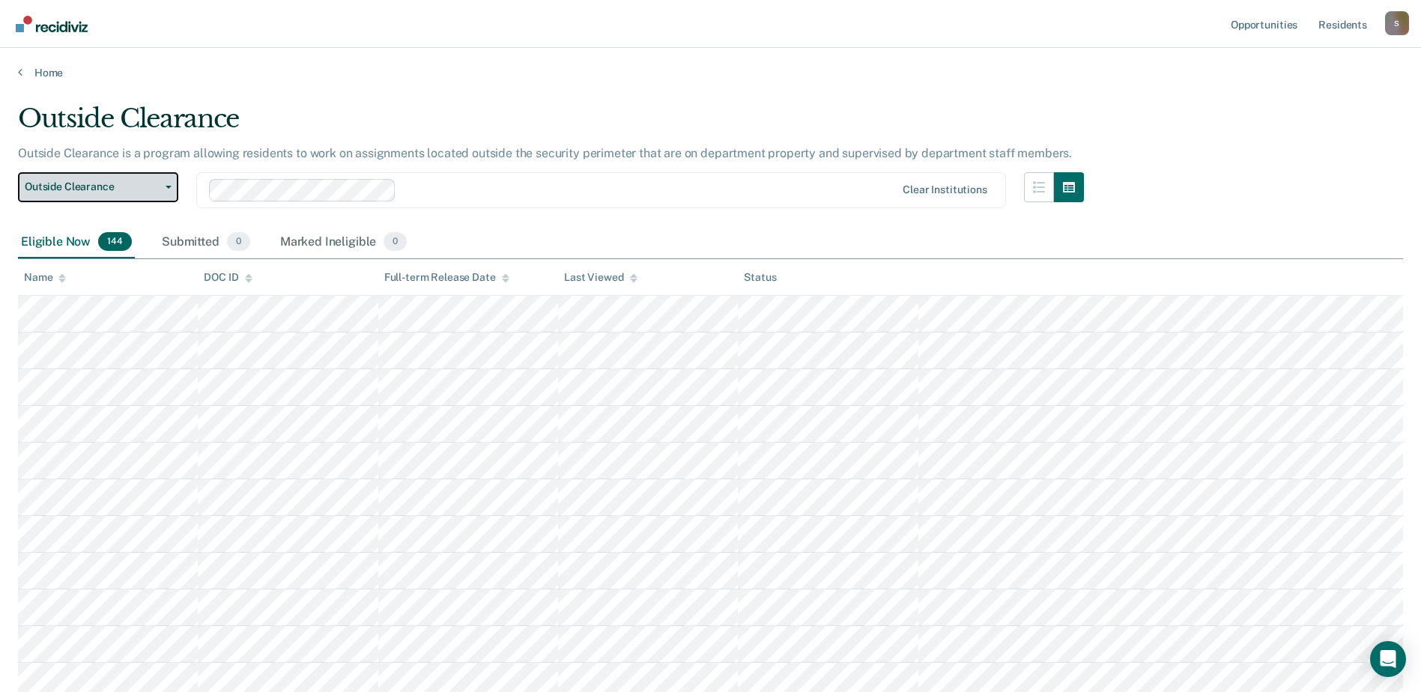
click at [133, 190] on span "Outside Clearance" at bounding box center [92, 187] width 135 height 13
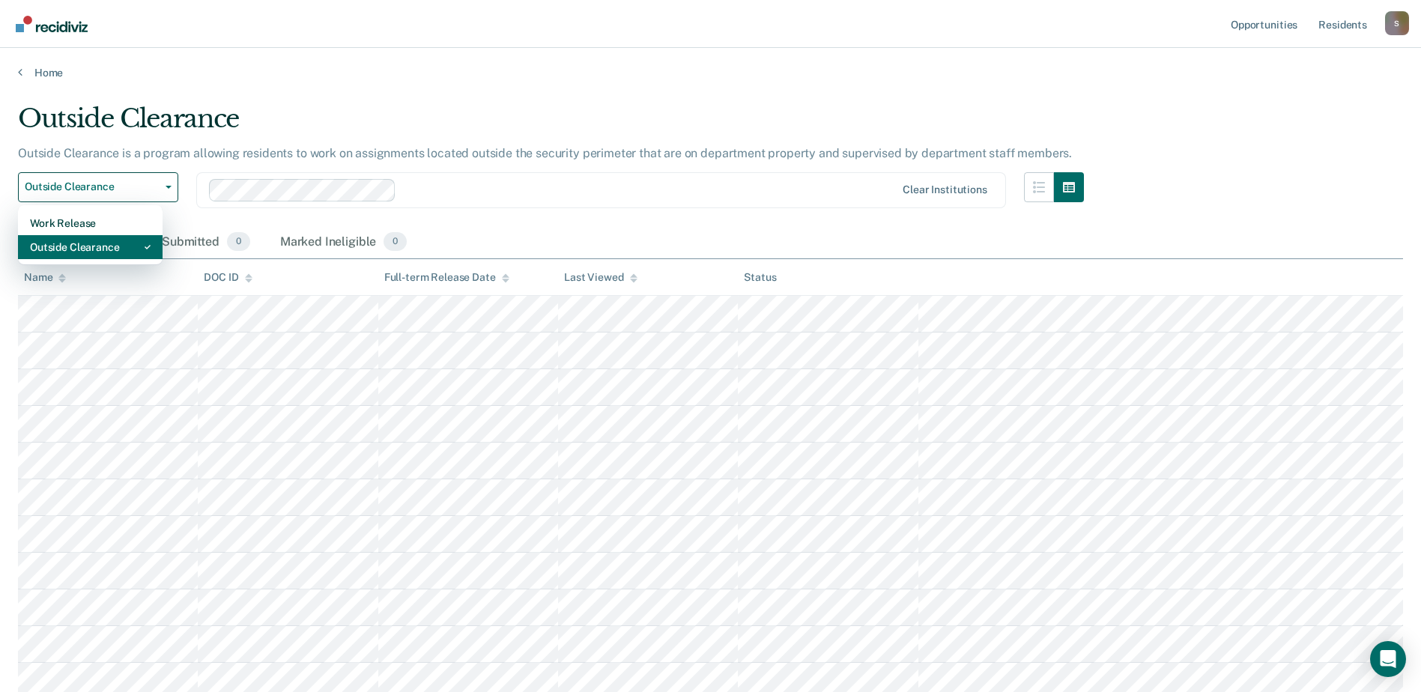
click at [69, 247] on div "Outside Clearance" at bounding box center [90, 247] width 121 height 24
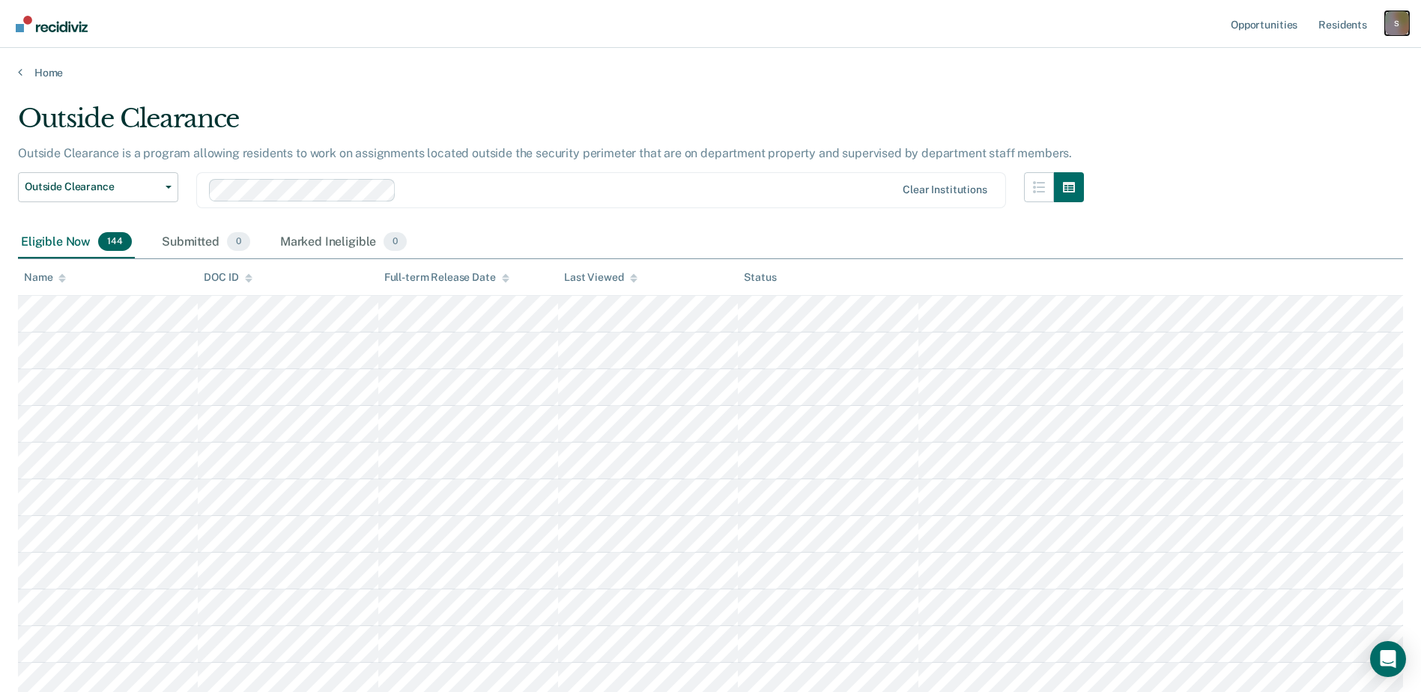
click at [1393, 27] on div "S" at bounding box center [1397, 23] width 24 height 24
click at [1313, 103] on link "Log Out" at bounding box center [1337, 98] width 121 height 13
